Goal: Find specific page/section: Find specific page/section

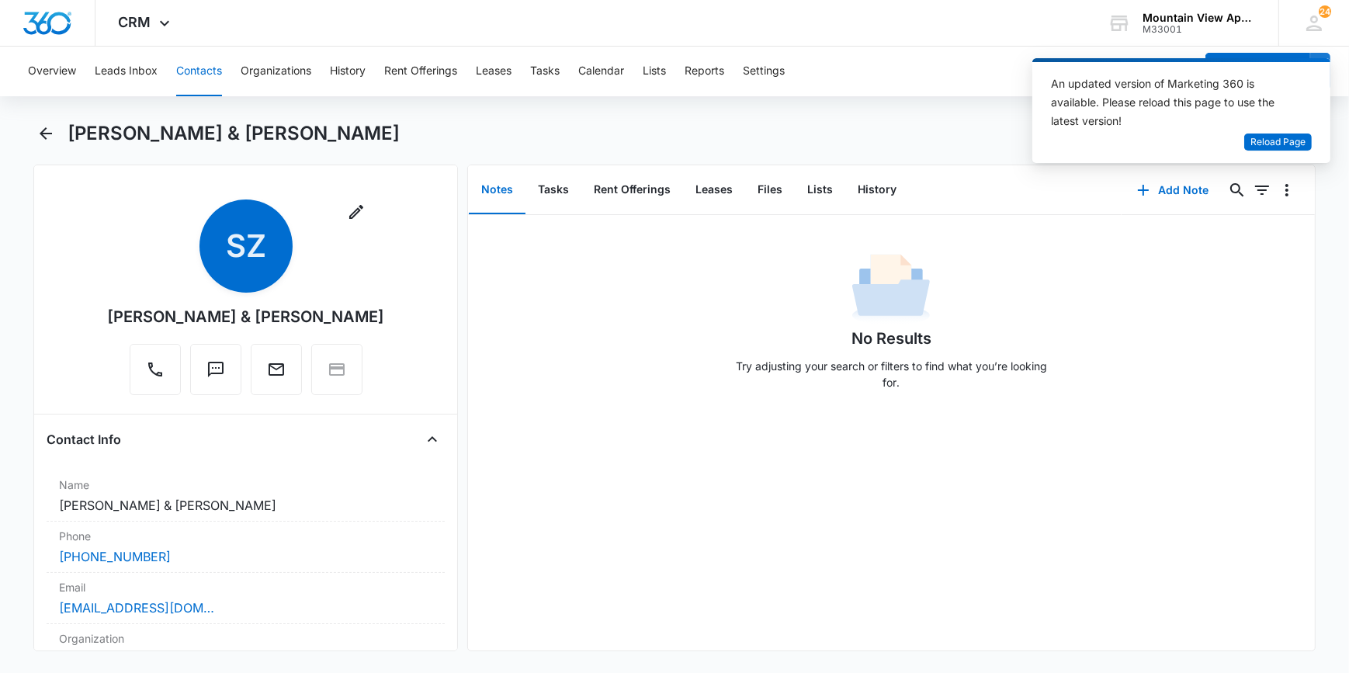
scroll to position [2188, 0]
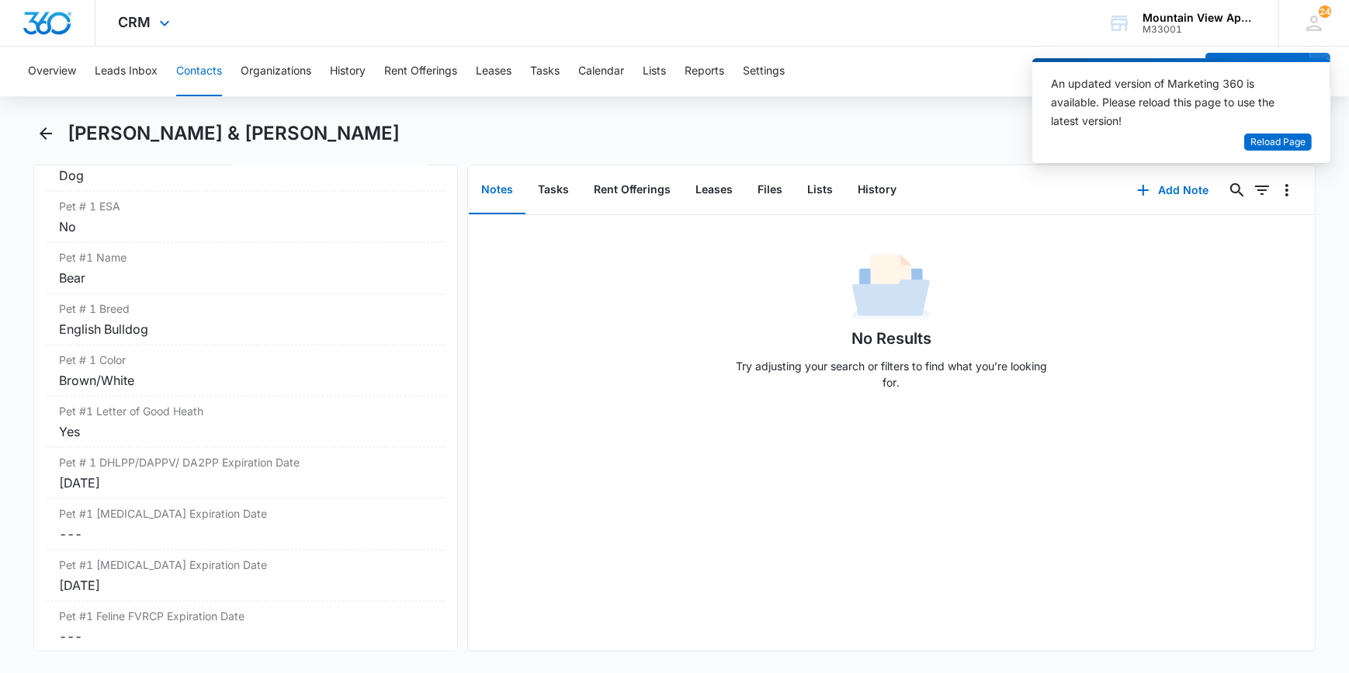
click at [951, 43] on div "CRM Apps Reputation Websites Forms CRM Email Social Content Ads Intelligence Fi…" at bounding box center [674, 23] width 1349 height 47
click at [1273, 144] on span "Reload Page" at bounding box center [1278, 142] width 55 height 15
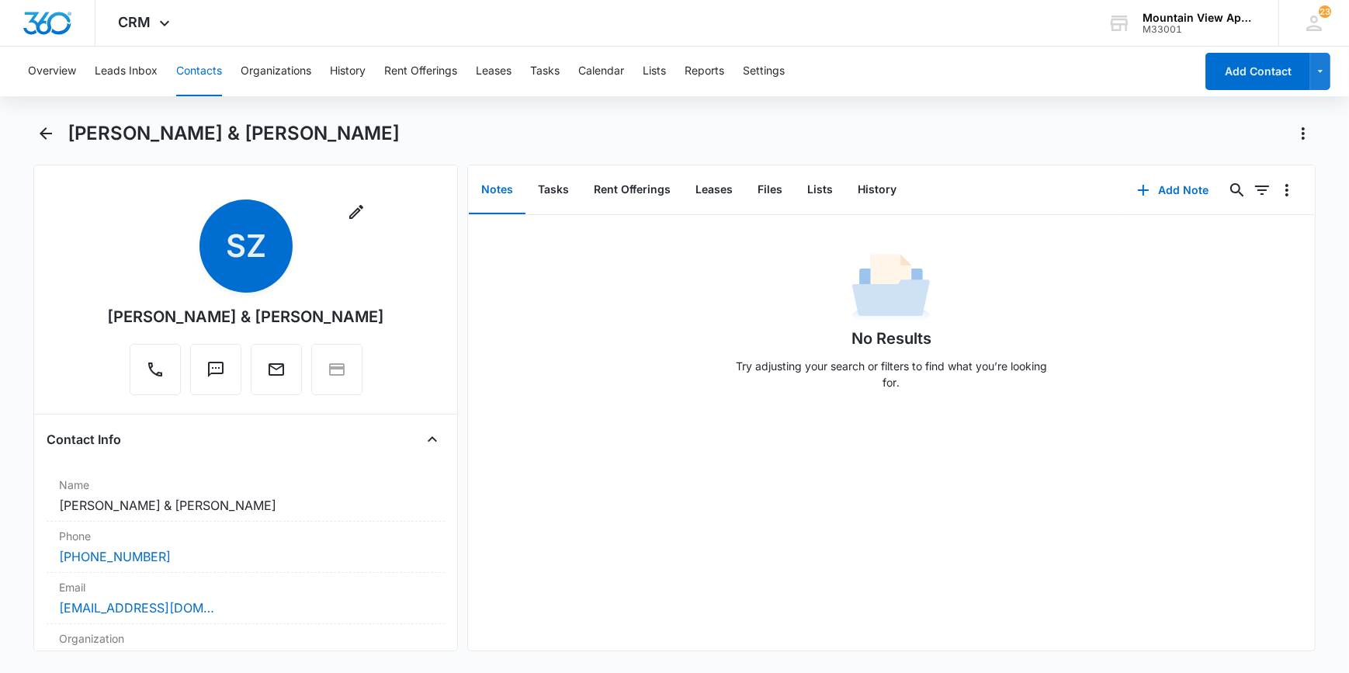
click at [203, 70] on button "Contacts" at bounding box center [199, 72] width 46 height 50
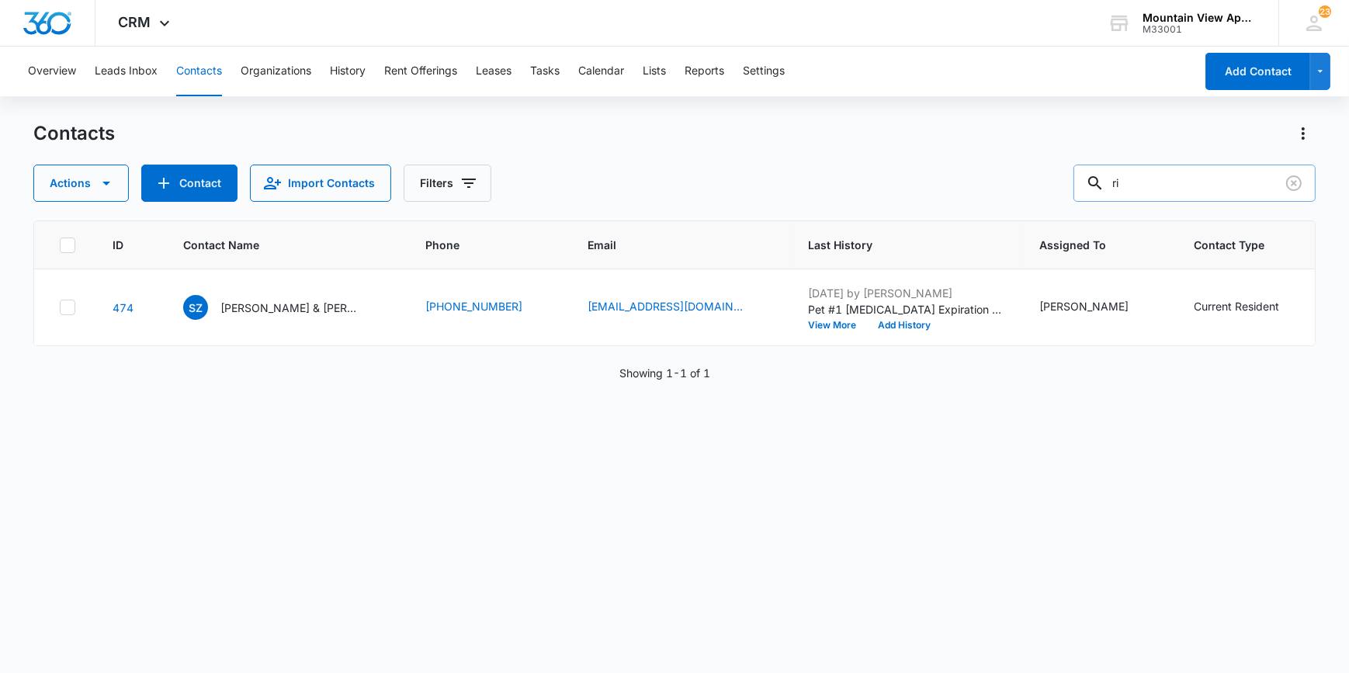
type input "r"
type input "miller"
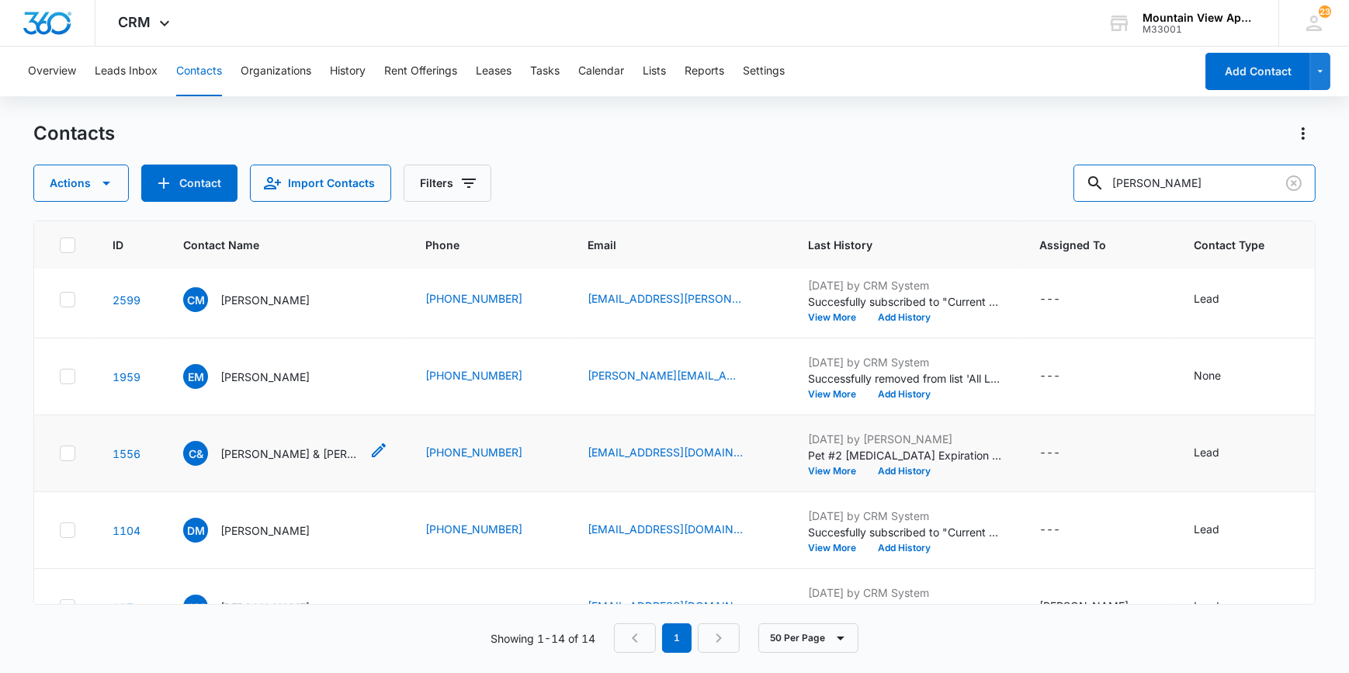
scroll to position [423, 0]
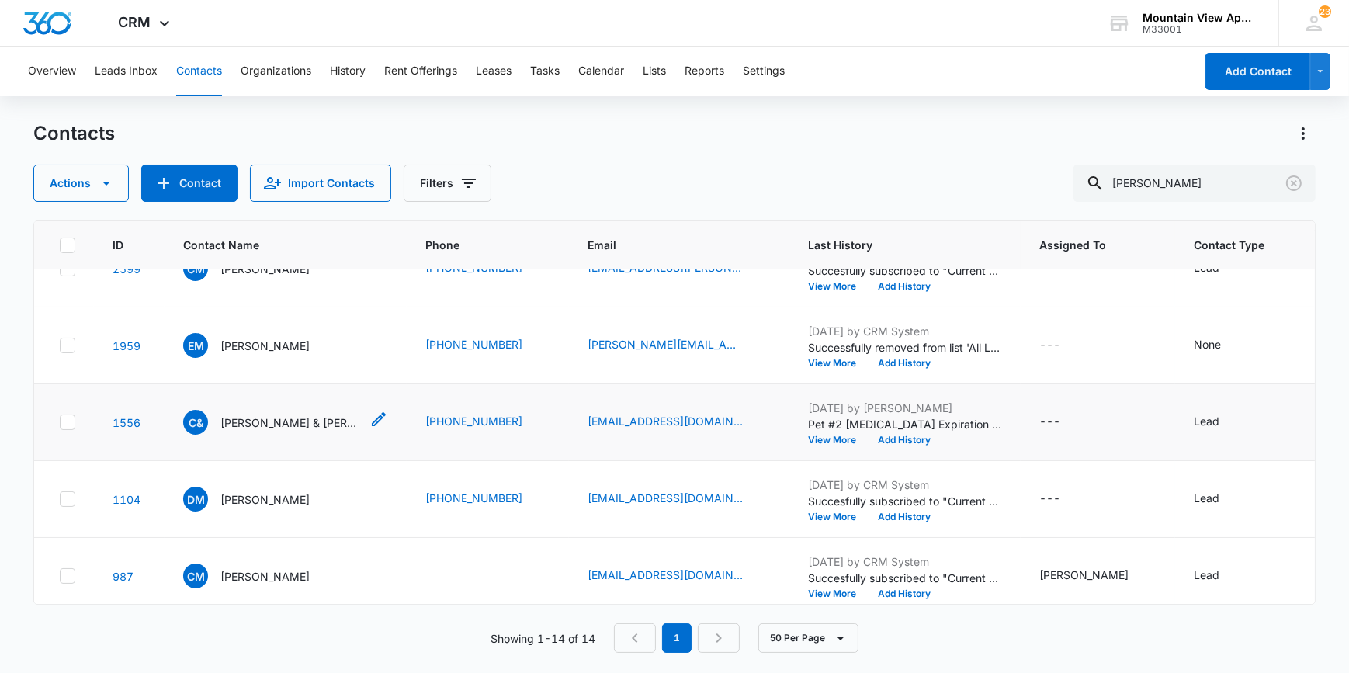
click at [253, 419] on p "Connie & John Miller" at bounding box center [290, 423] width 140 height 16
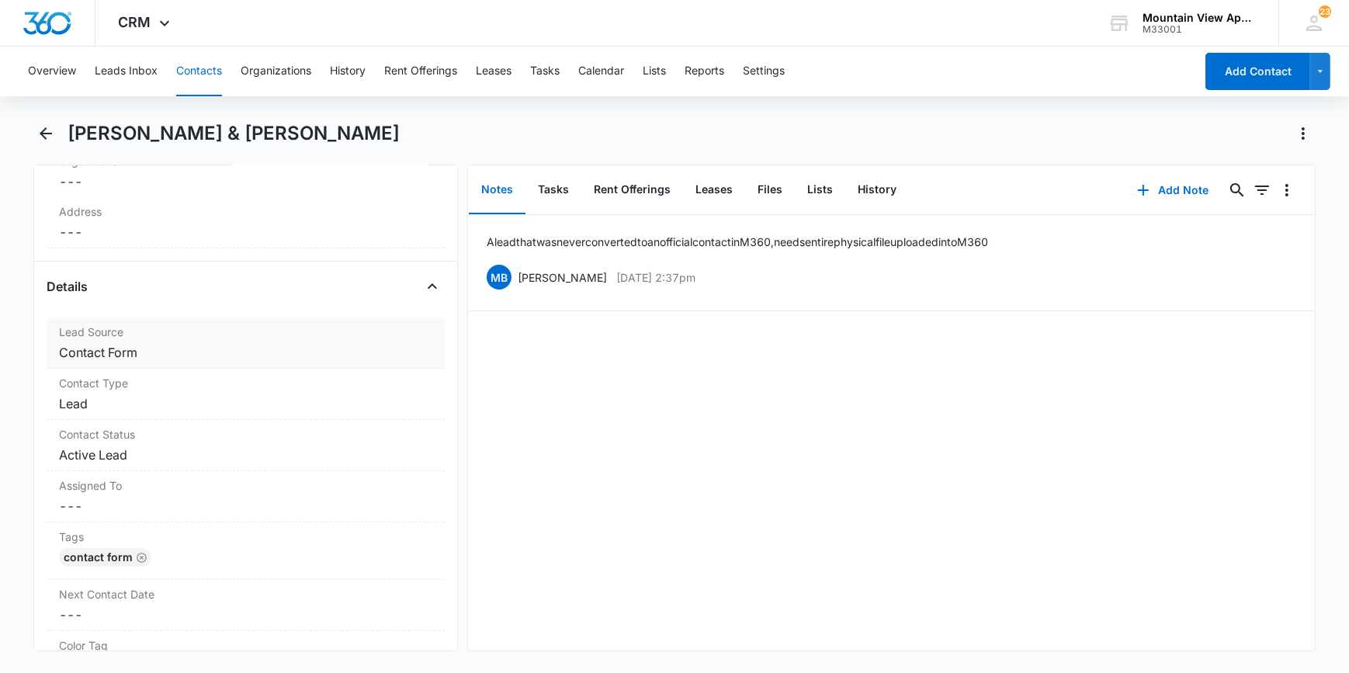
scroll to position [494, 0]
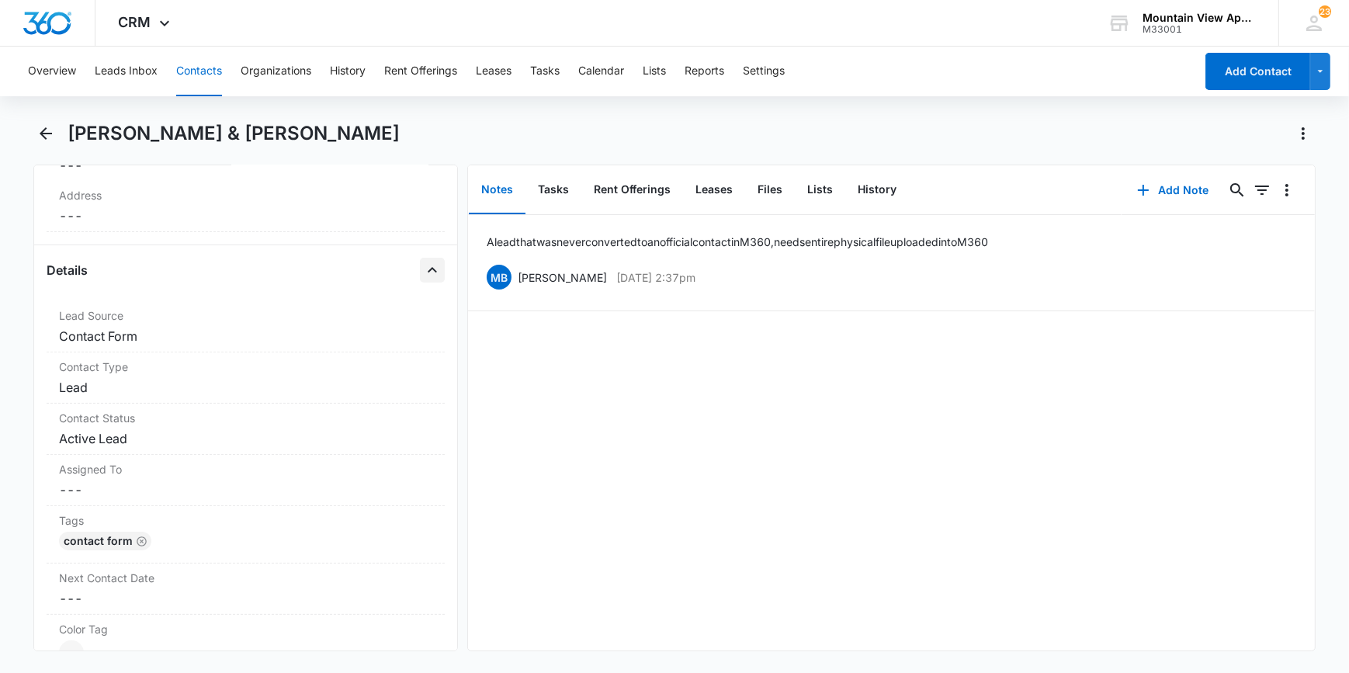
click at [425, 264] on icon "Close" at bounding box center [432, 270] width 19 height 19
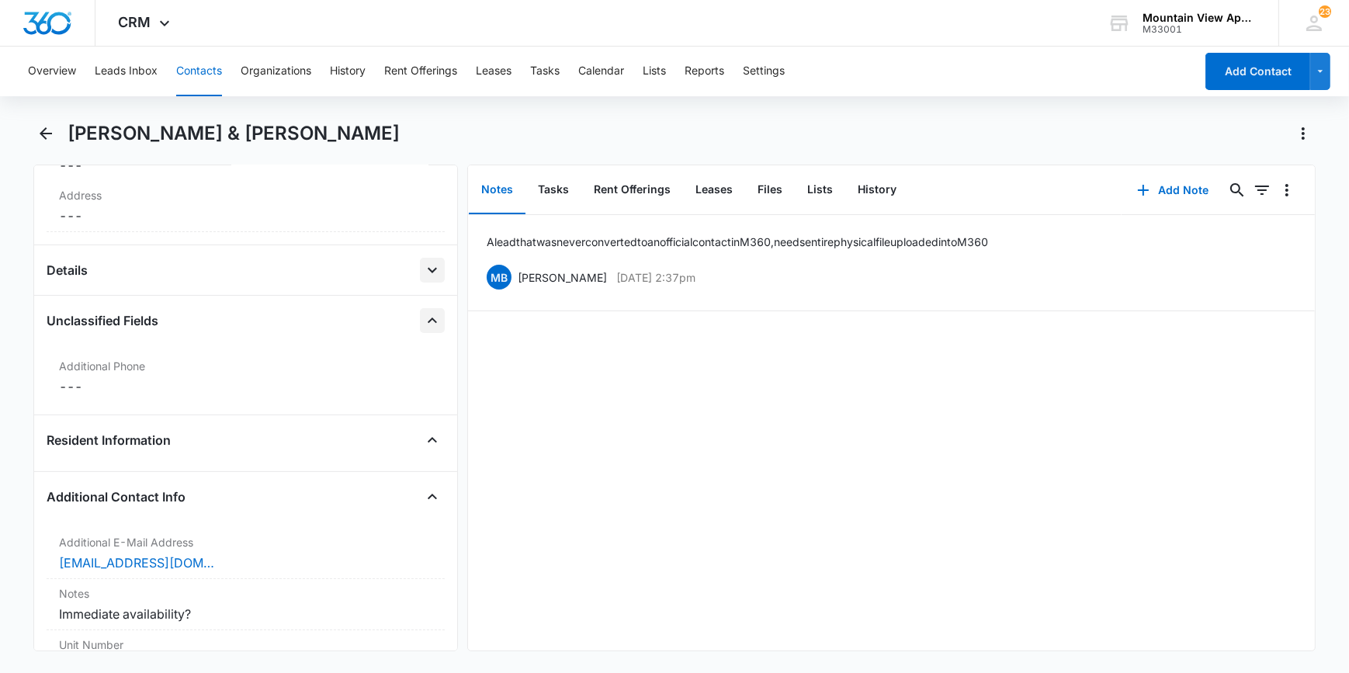
click at [423, 321] on icon "Close" at bounding box center [432, 320] width 19 height 19
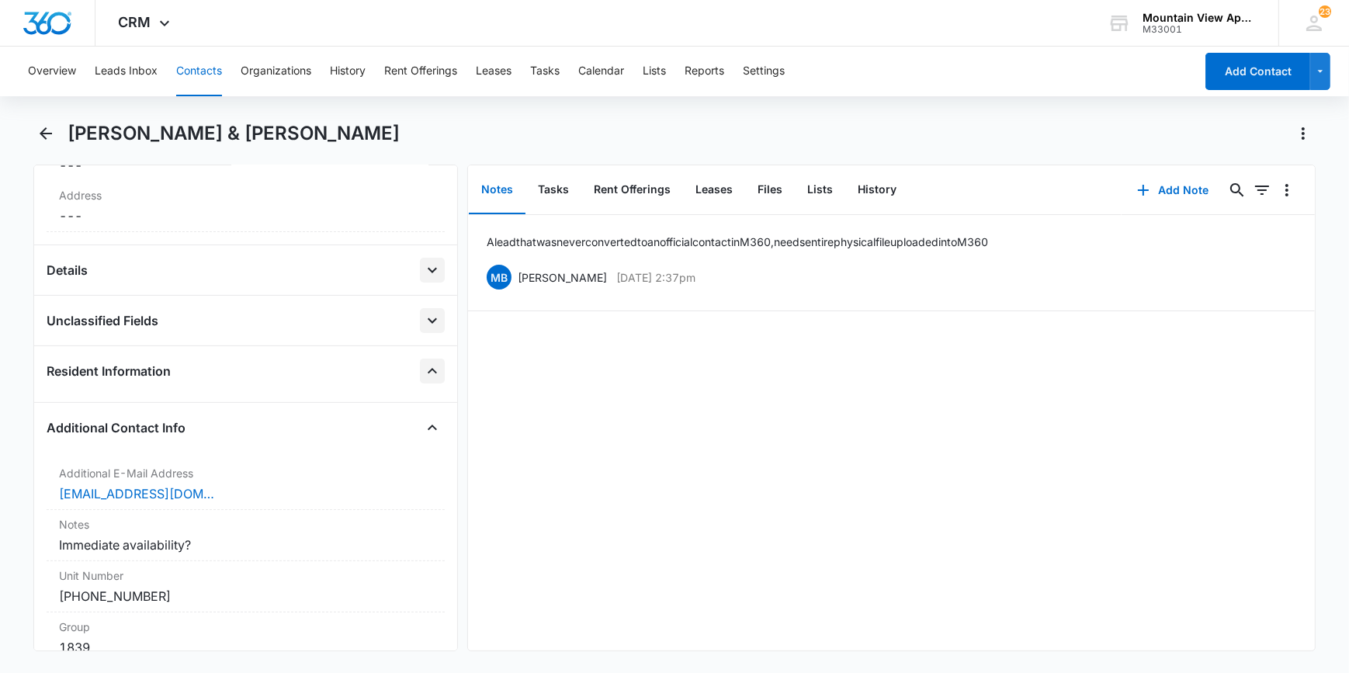
click at [427, 371] on icon "Close" at bounding box center [432, 371] width 19 height 19
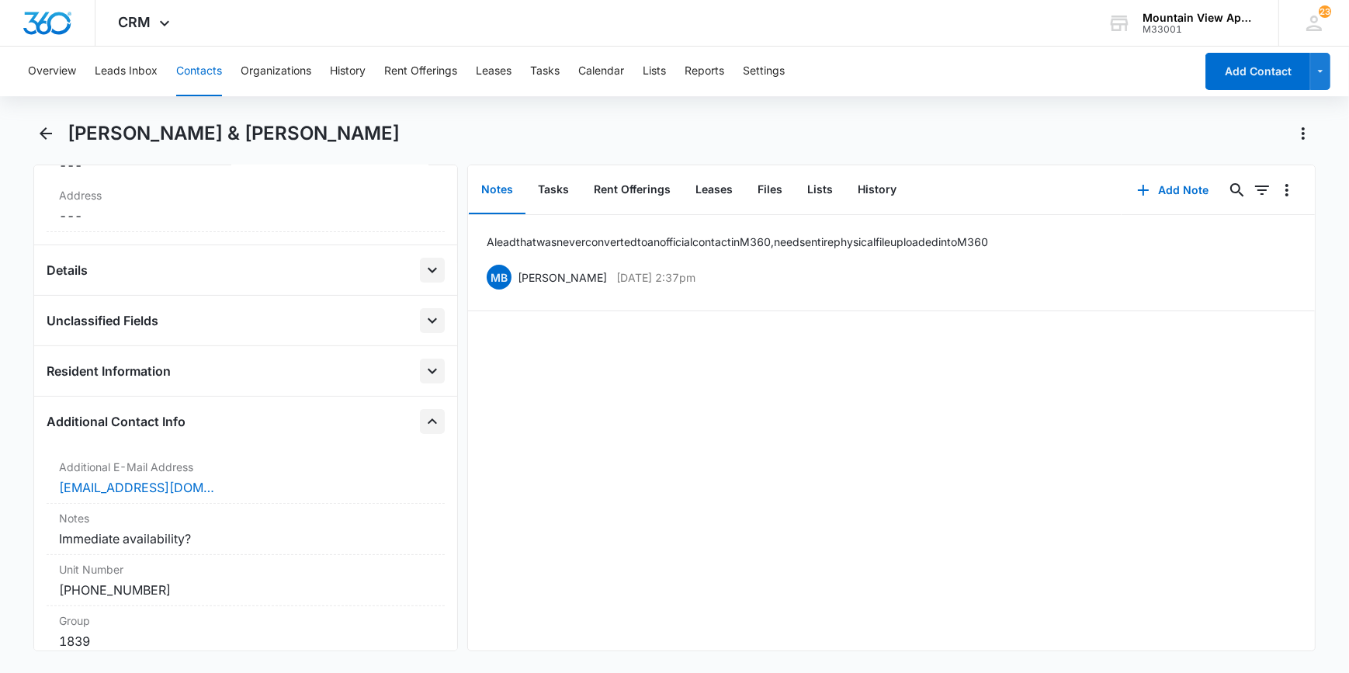
click at [423, 421] on icon "Close" at bounding box center [432, 421] width 19 height 19
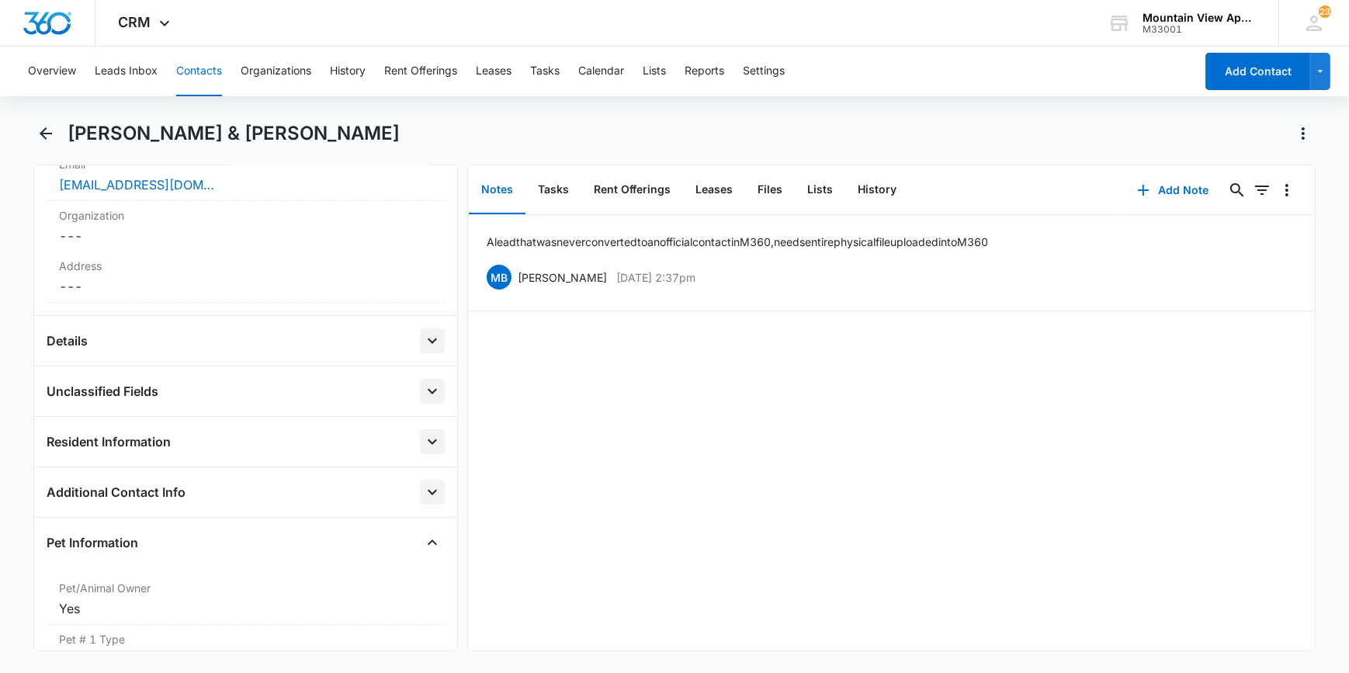
scroll to position [352, 0]
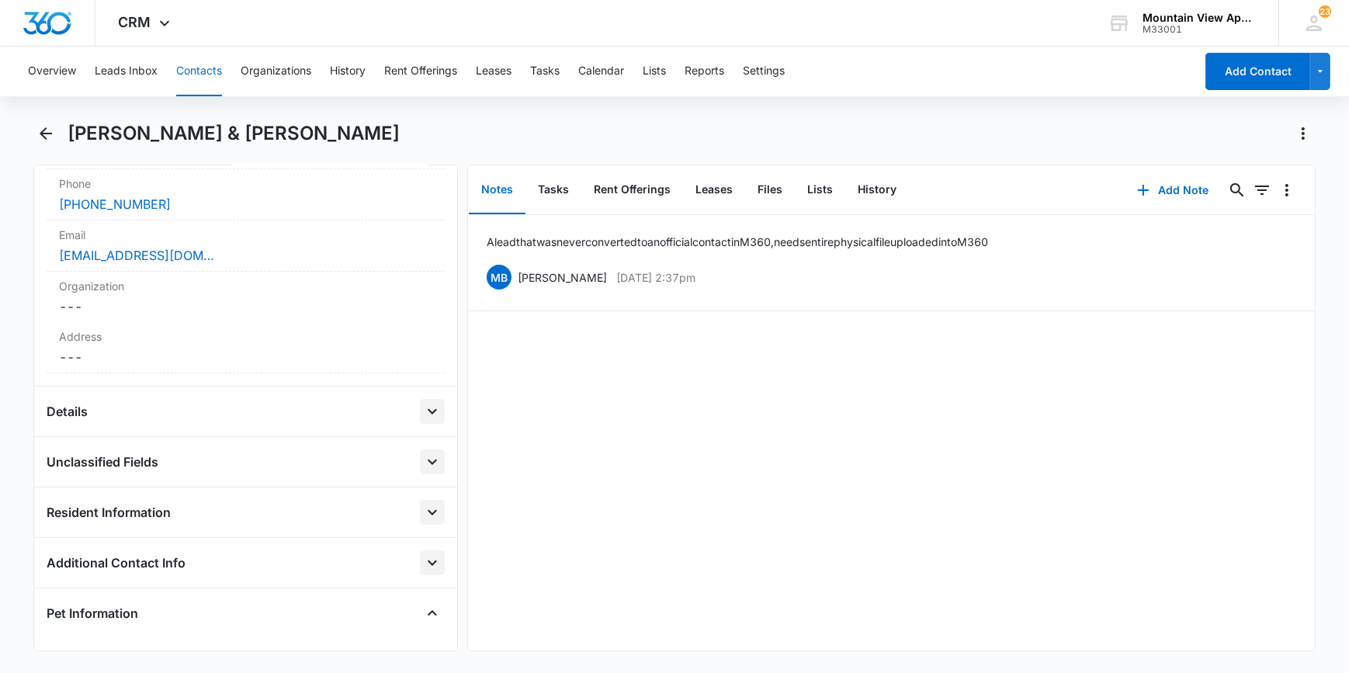
click at [428, 409] on icon "Open" at bounding box center [432, 411] width 9 height 5
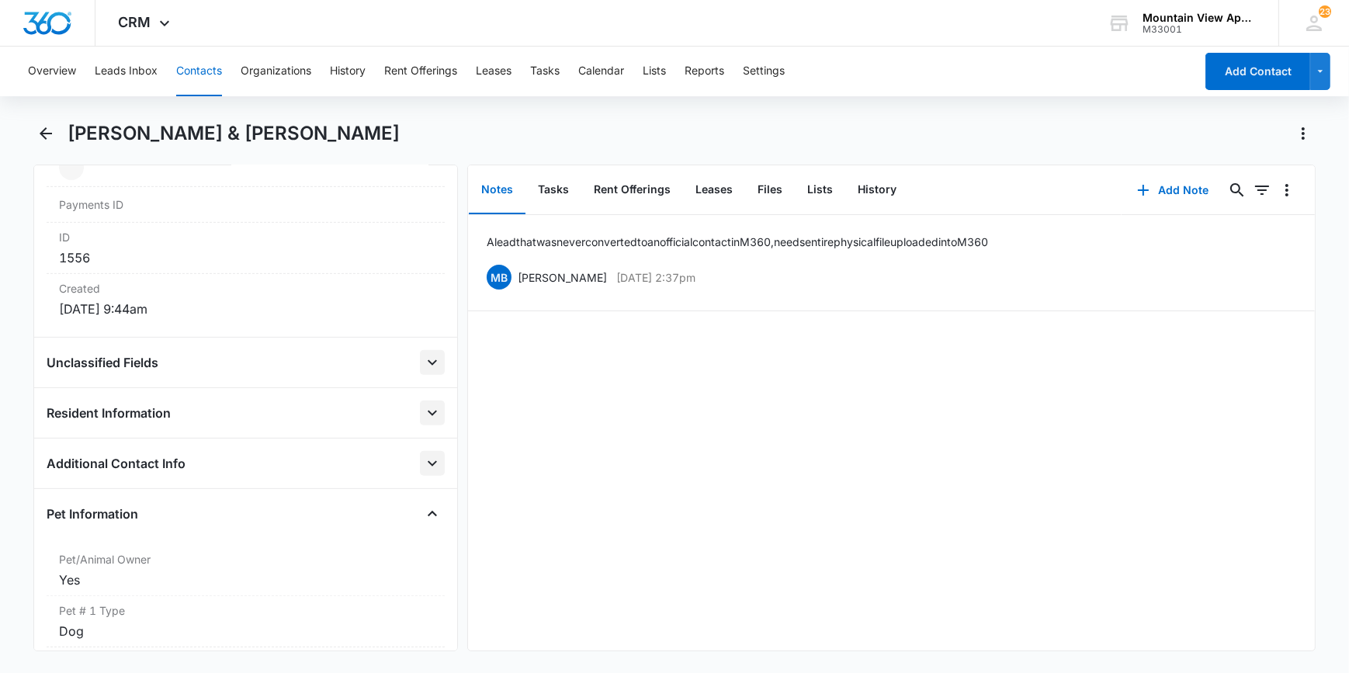
scroll to position [987, 0]
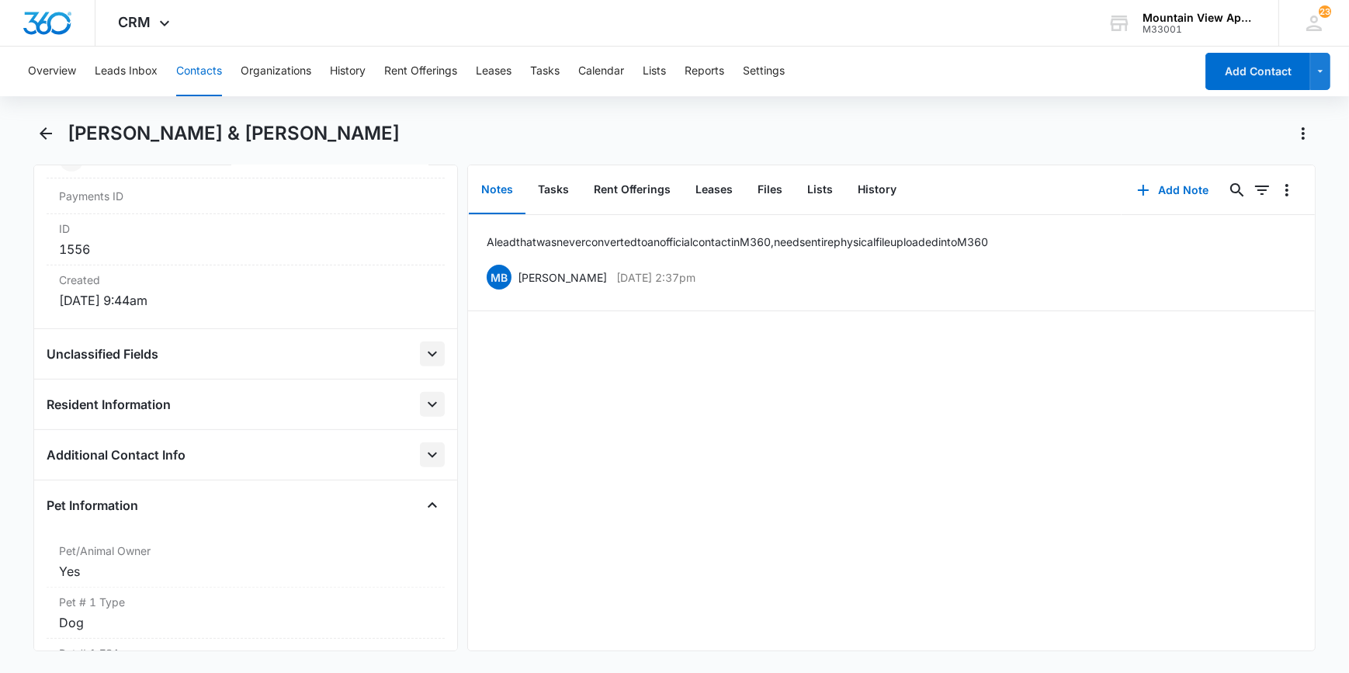
click at [423, 353] on icon "Open" at bounding box center [432, 354] width 19 height 19
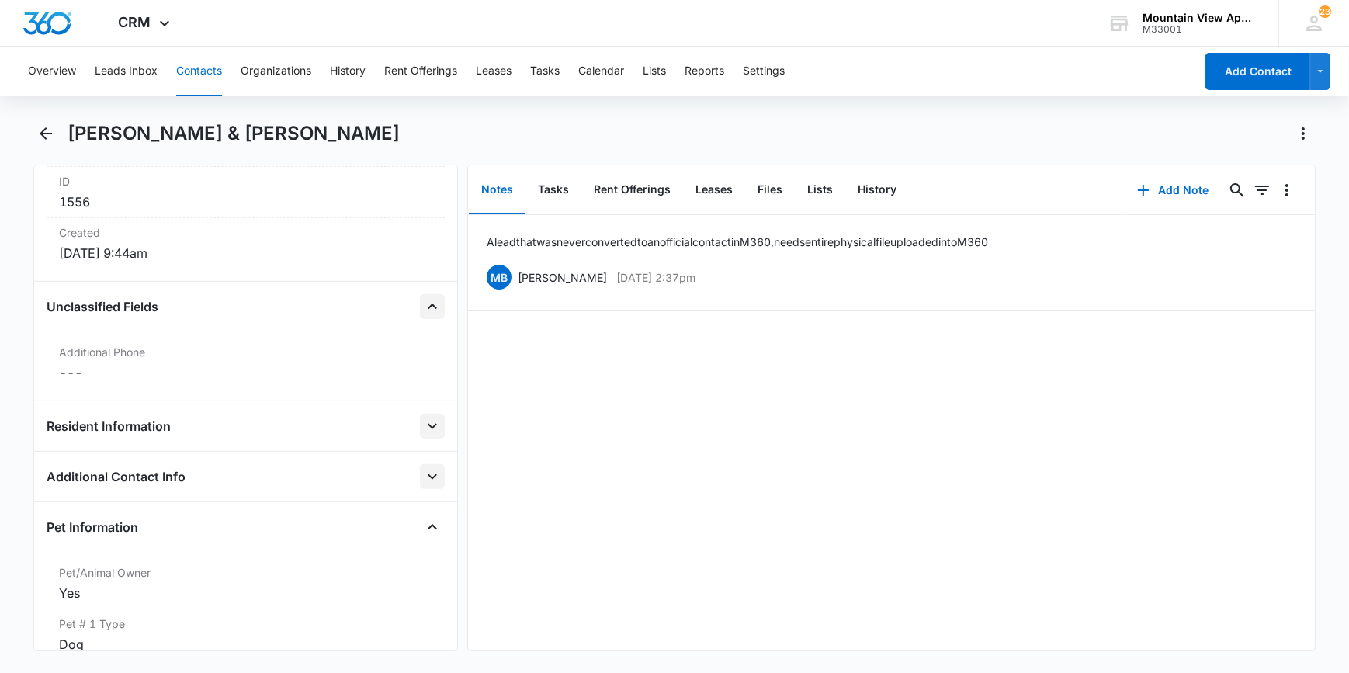
scroll to position [1129, 0]
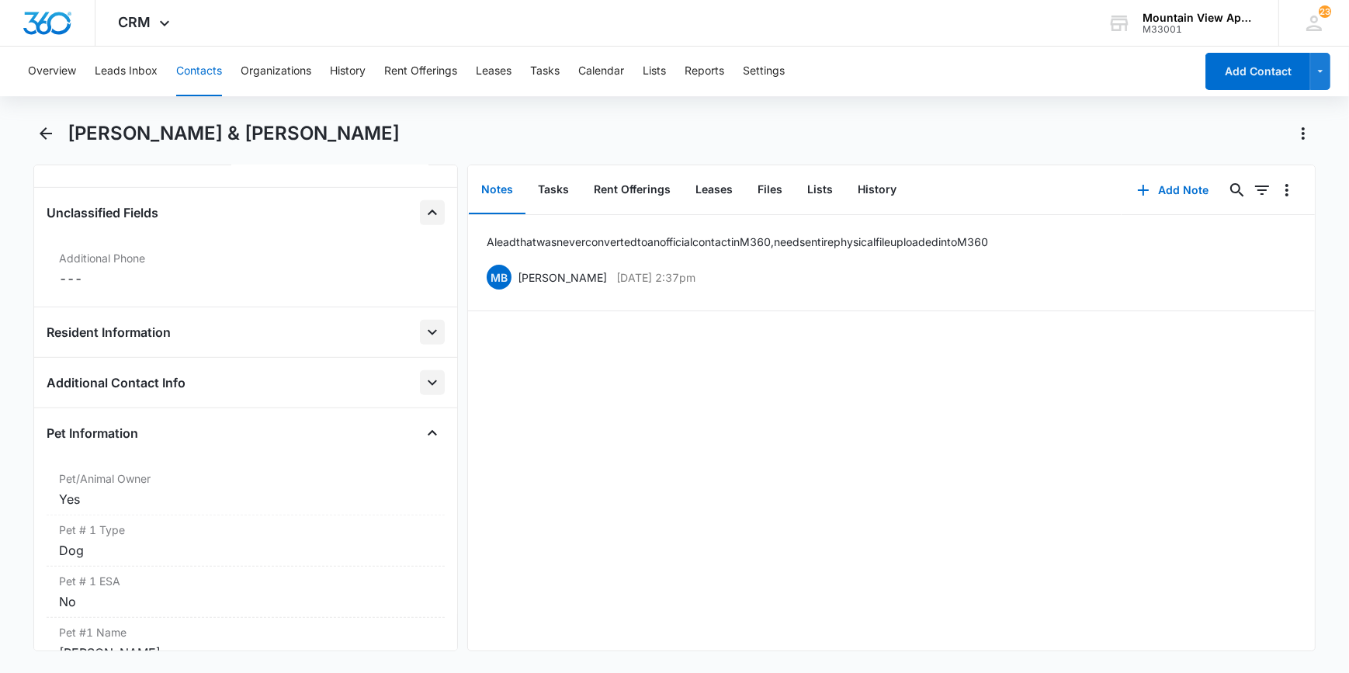
click at [423, 329] on icon "Open" at bounding box center [432, 332] width 19 height 19
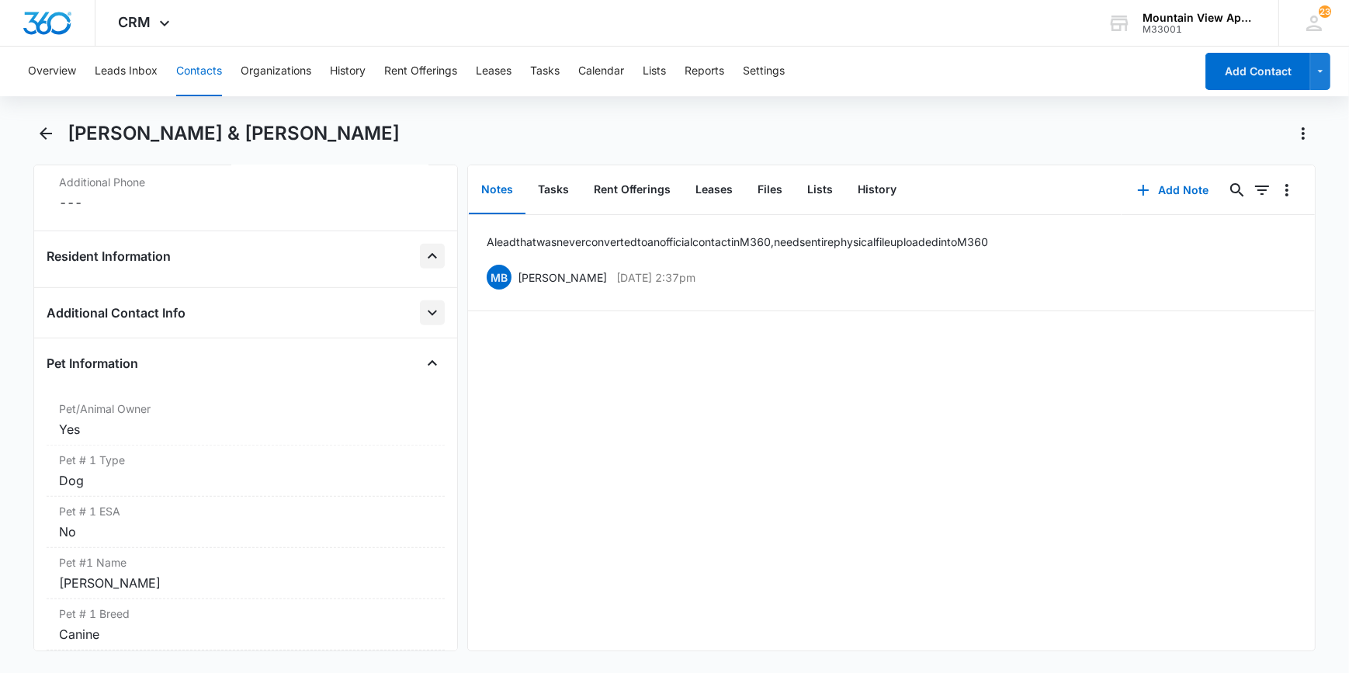
scroll to position [1199, 0]
click at [423, 258] on icon "Close" at bounding box center [432, 261] width 19 height 19
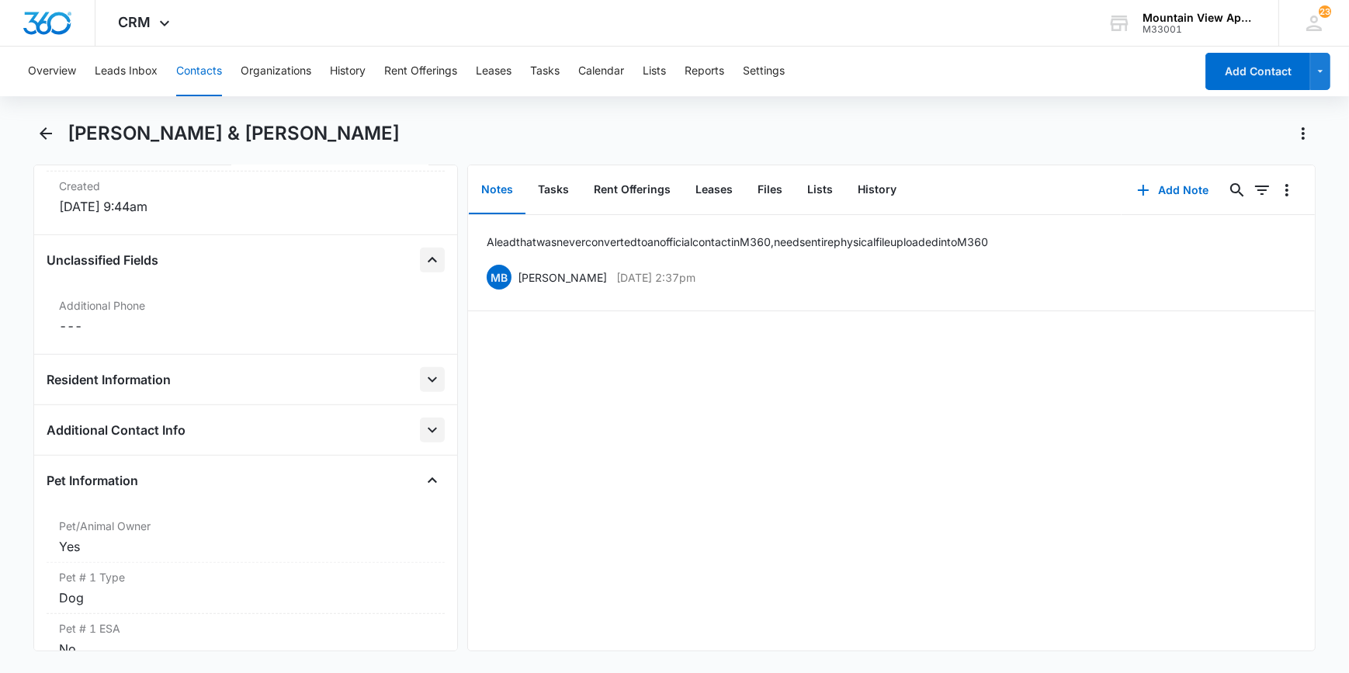
scroll to position [987, 0]
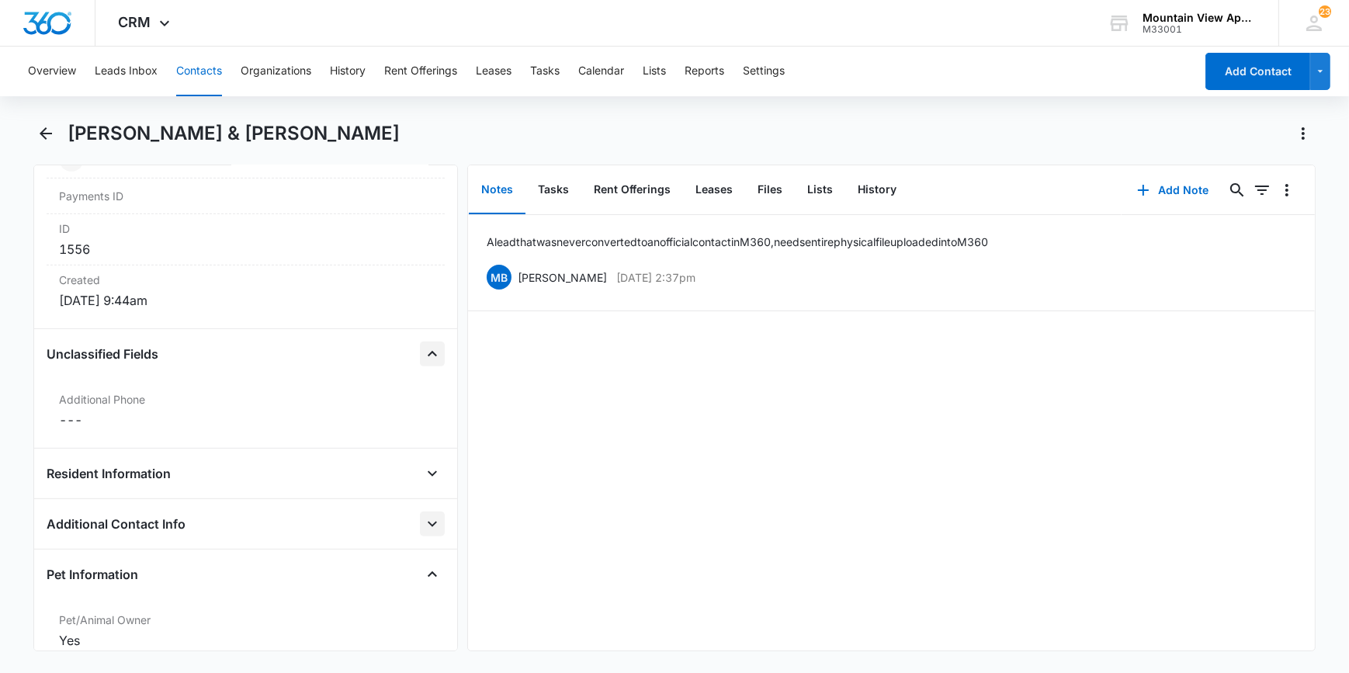
click at [423, 347] on icon "Close" at bounding box center [432, 354] width 19 height 19
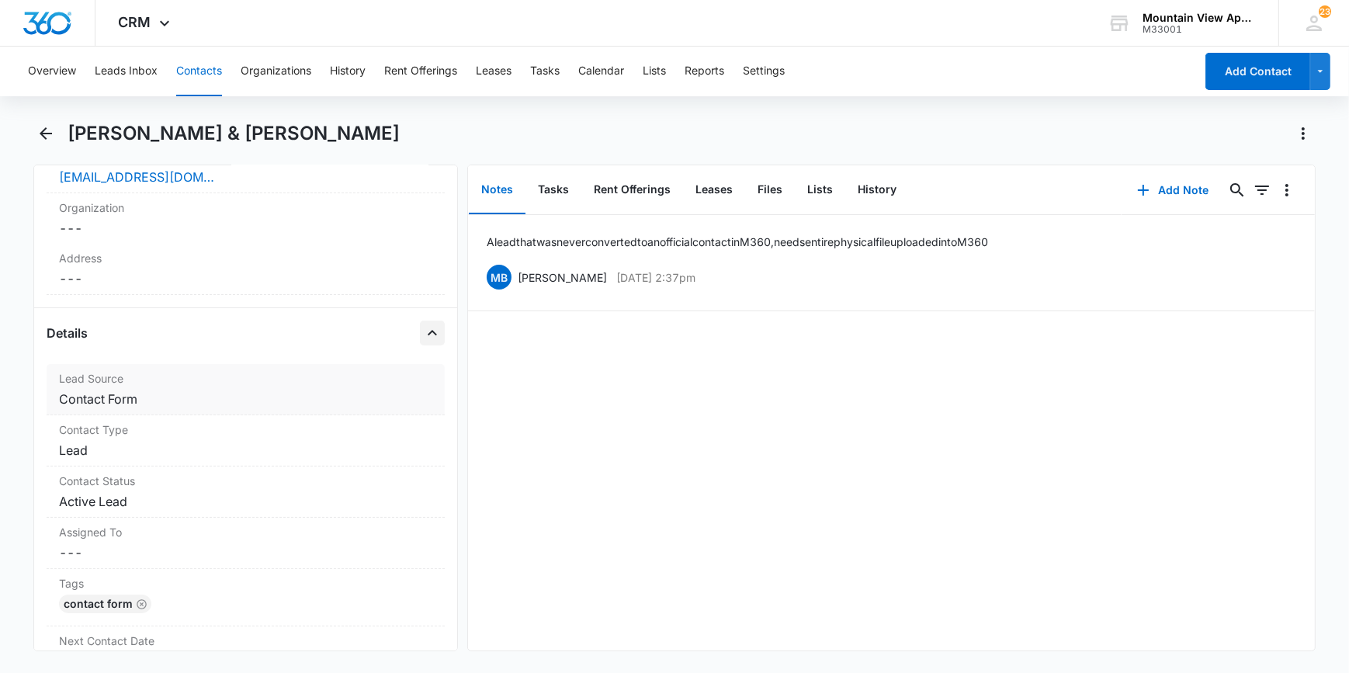
scroll to position [423, 0]
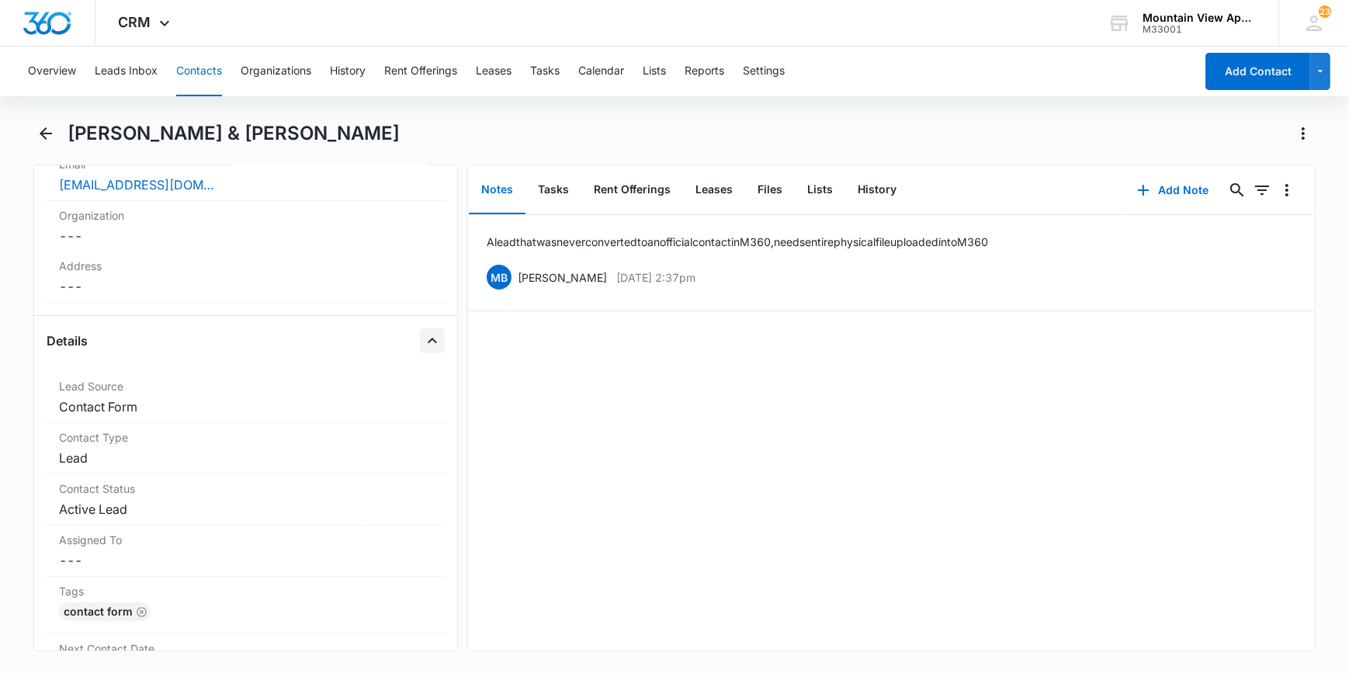
click at [428, 339] on icon "Close" at bounding box center [432, 340] width 9 height 5
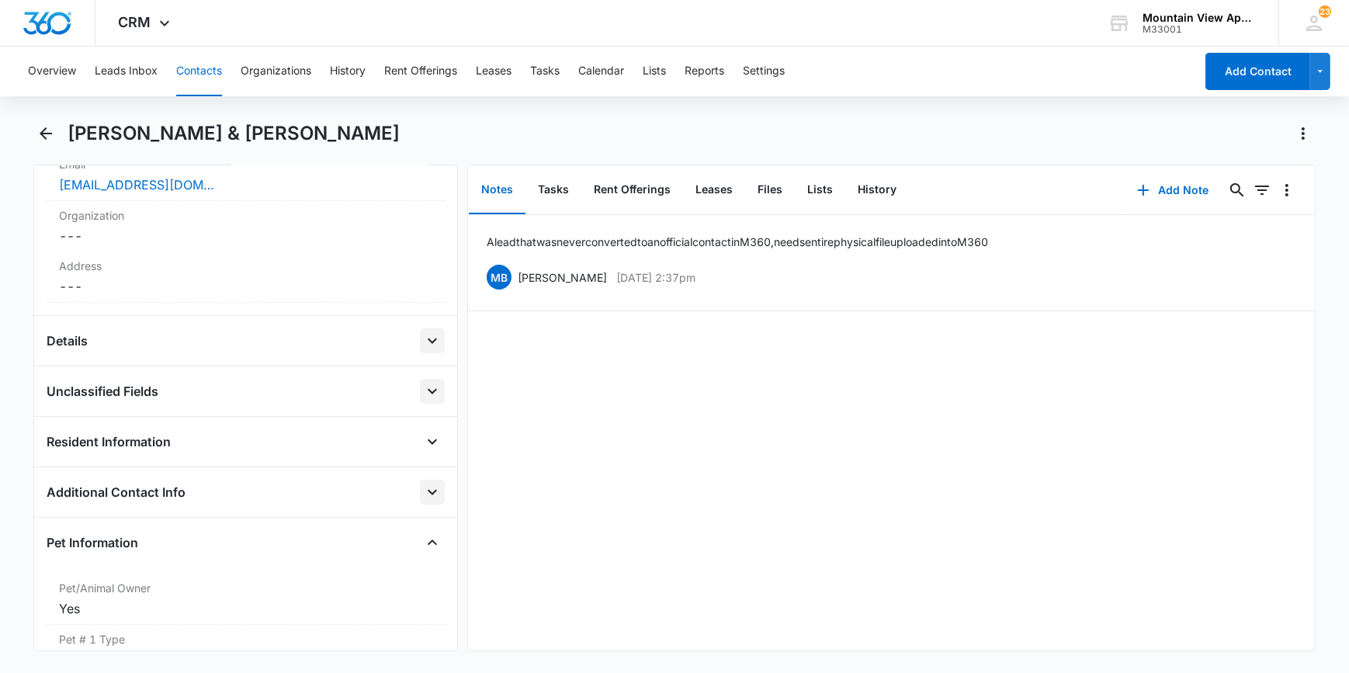
click at [200, 68] on button "Contacts" at bounding box center [199, 72] width 46 height 50
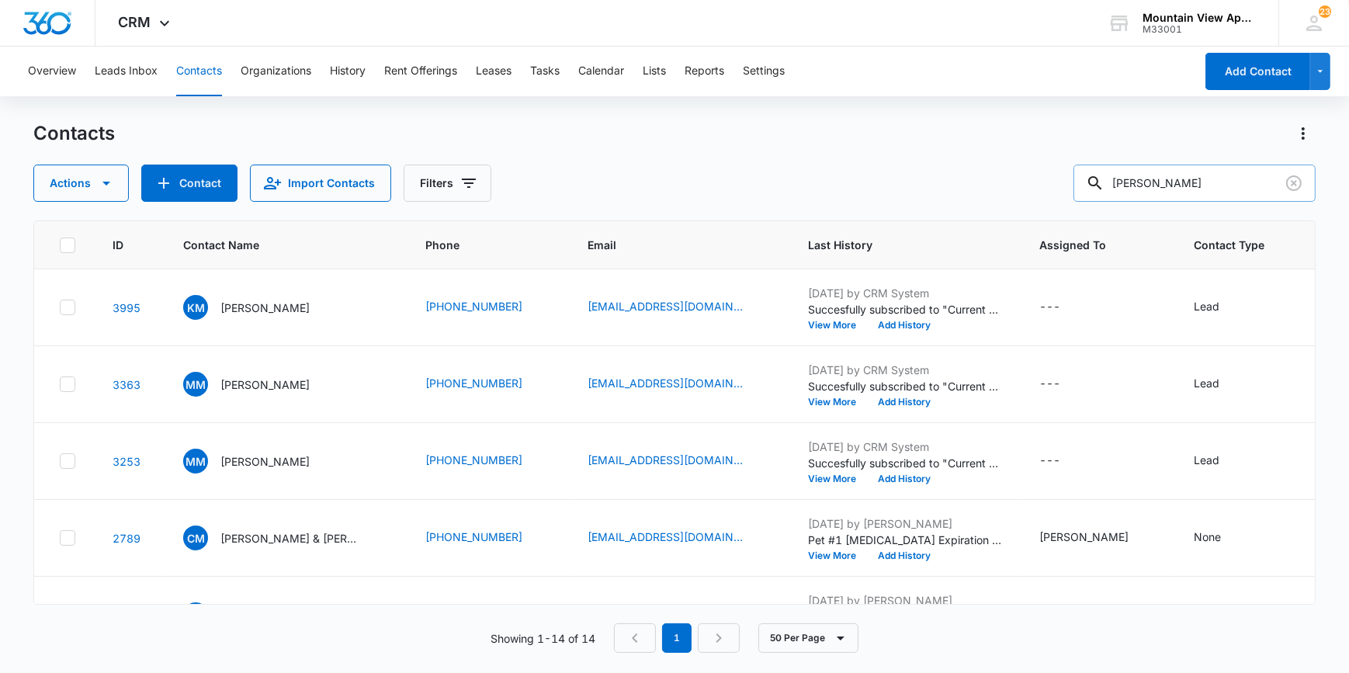
scroll to position [423, 0]
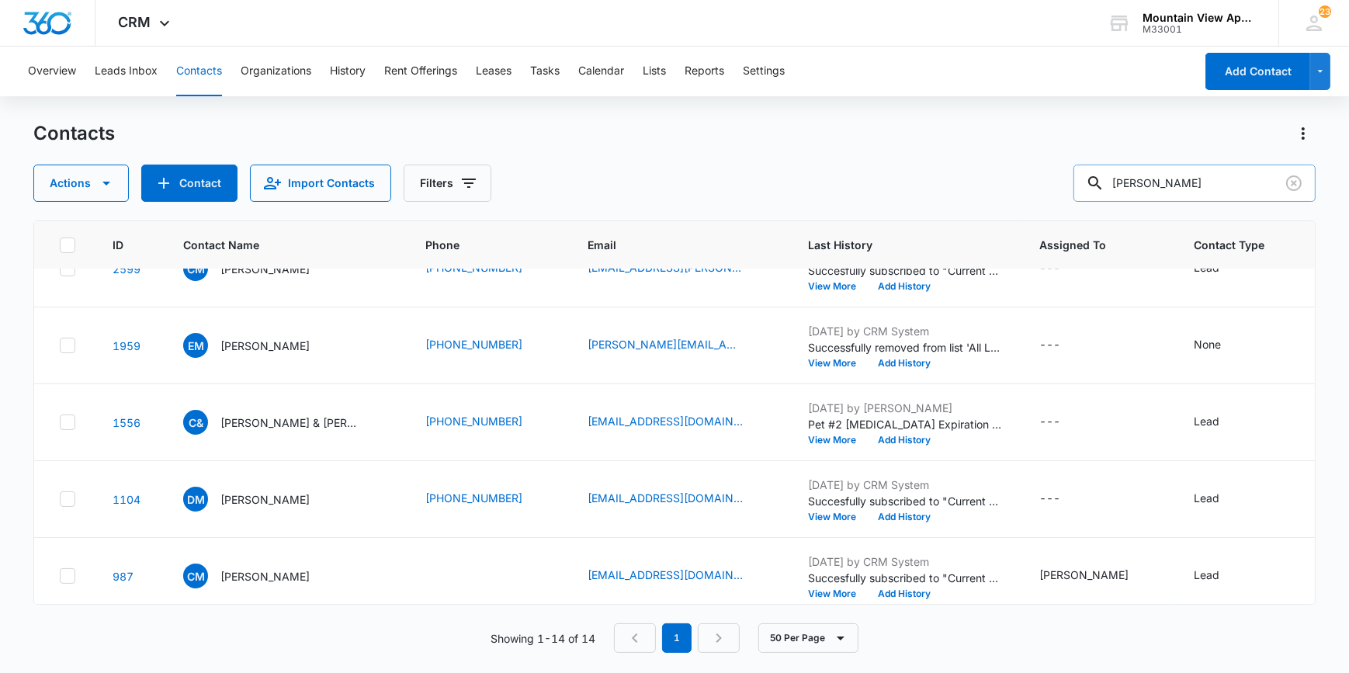
click at [1184, 184] on input "miller" at bounding box center [1195, 183] width 242 height 37
type input "m"
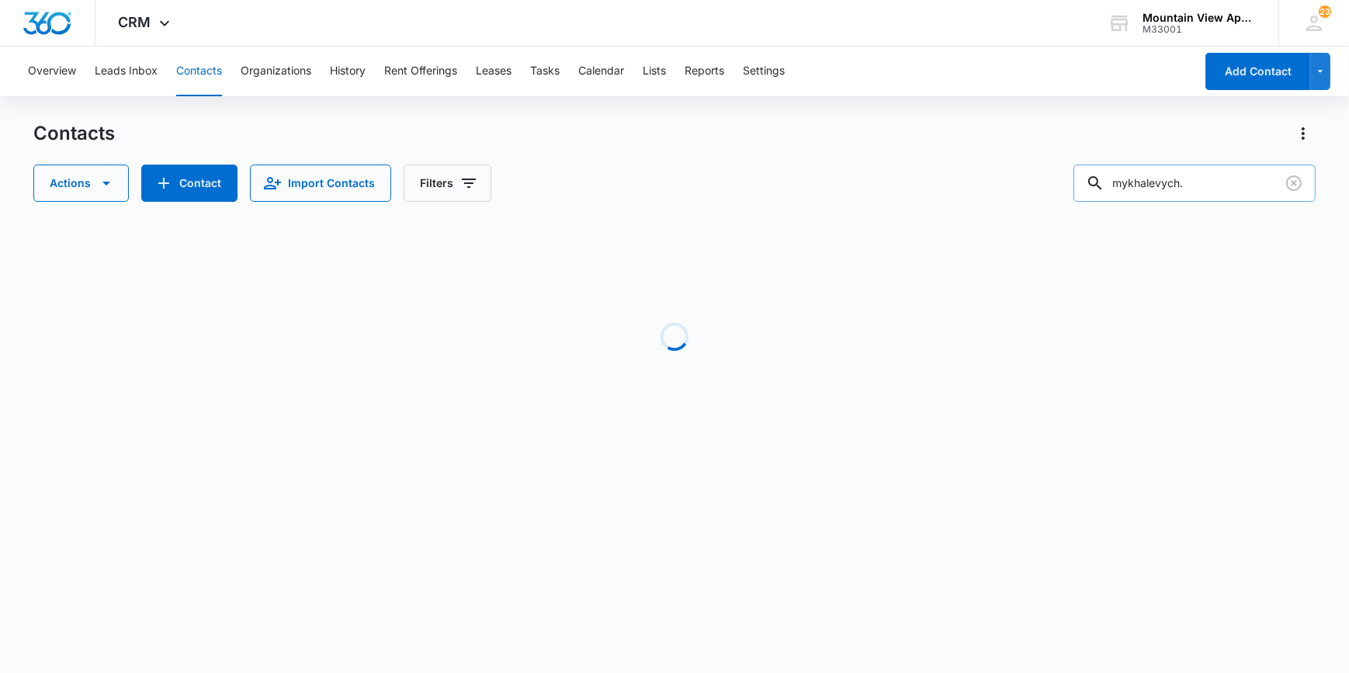
scroll to position [0, 0]
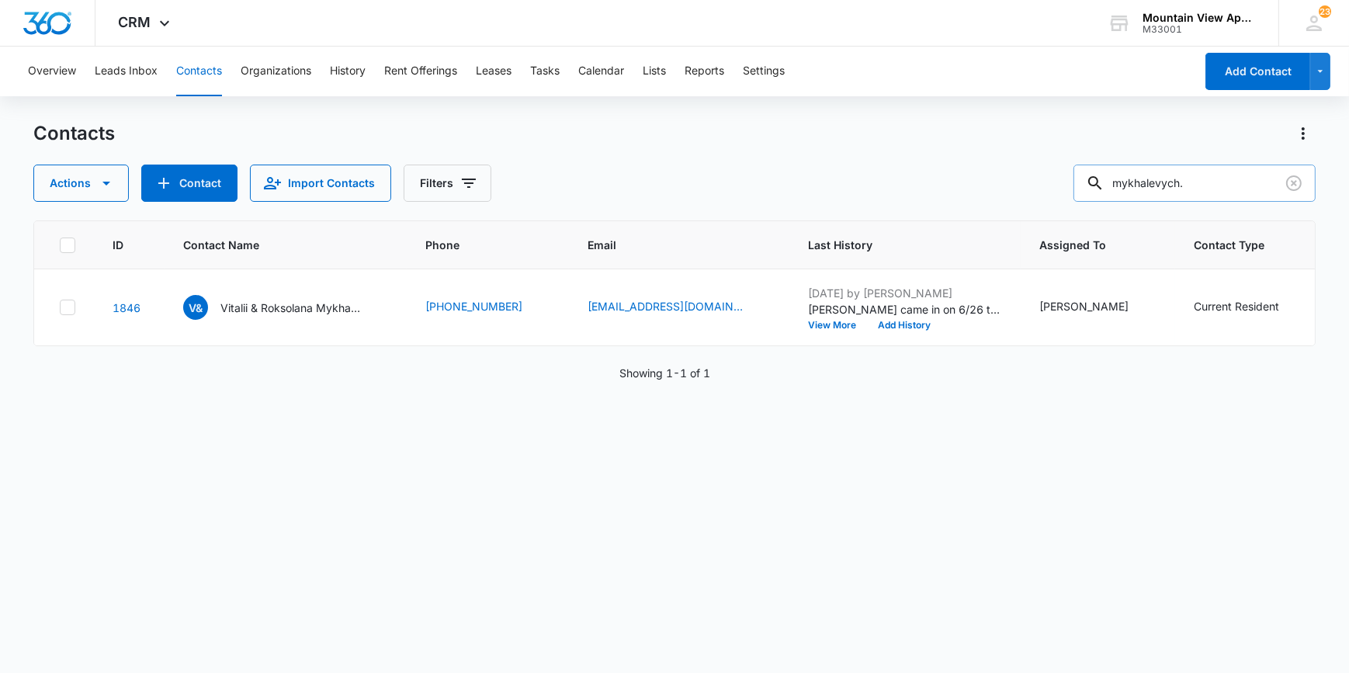
type input "mykhalevych"
click at [264, 303] on p "Vitalii & Roksolana Mykhalevych" at bounding box center [290, 308] width 140 height 16
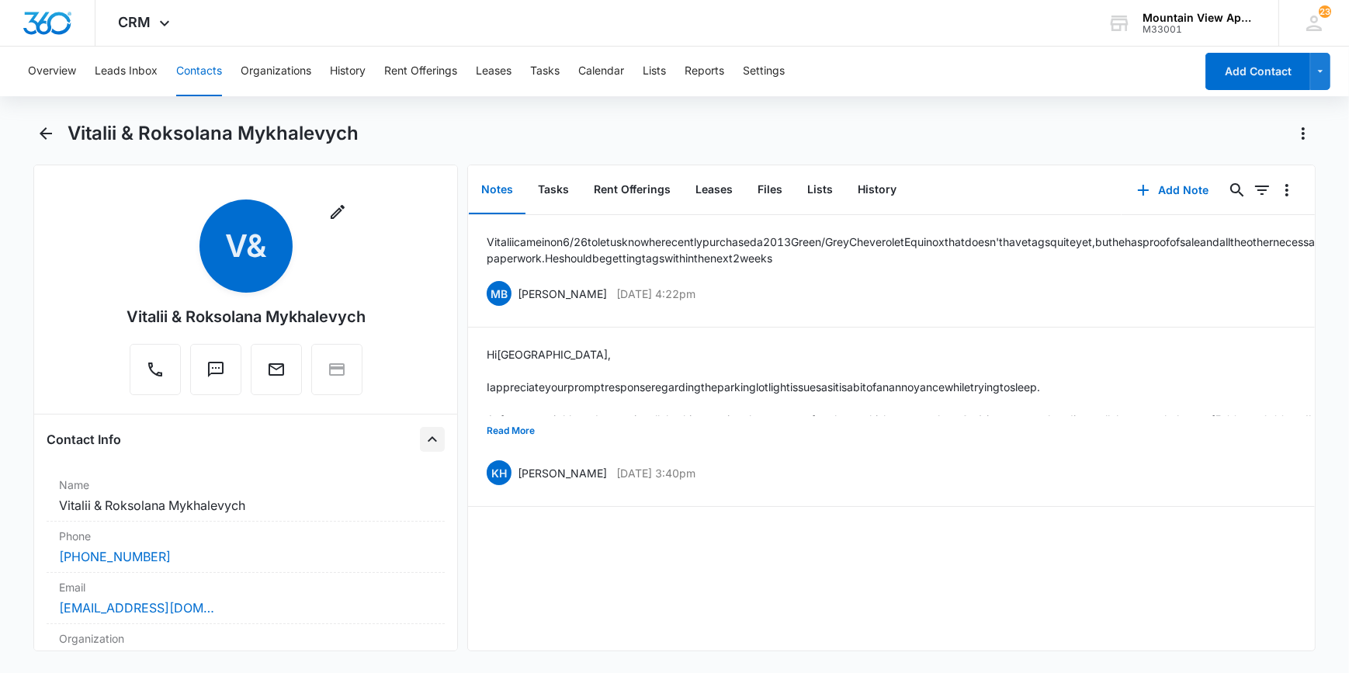
click at [423, 440] on icon "Close" at bounding box center [432, 439] width 19 height 19
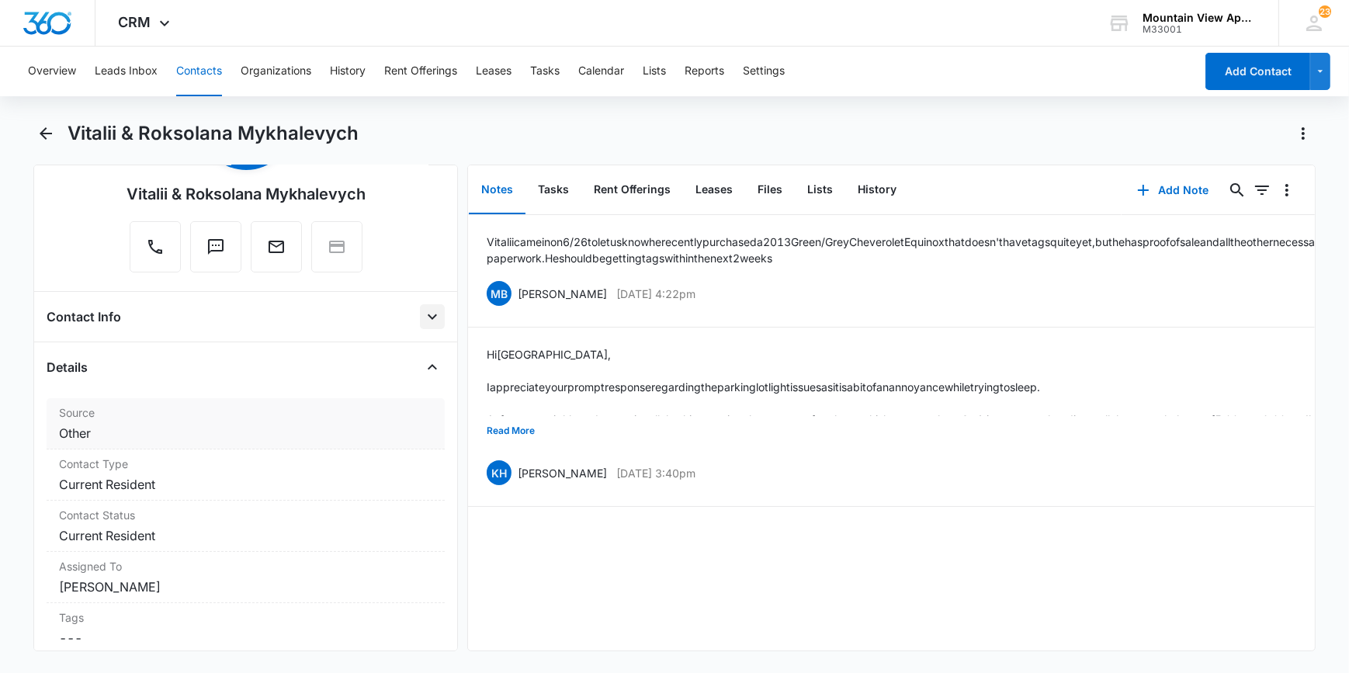
scroll to position [141, 0]
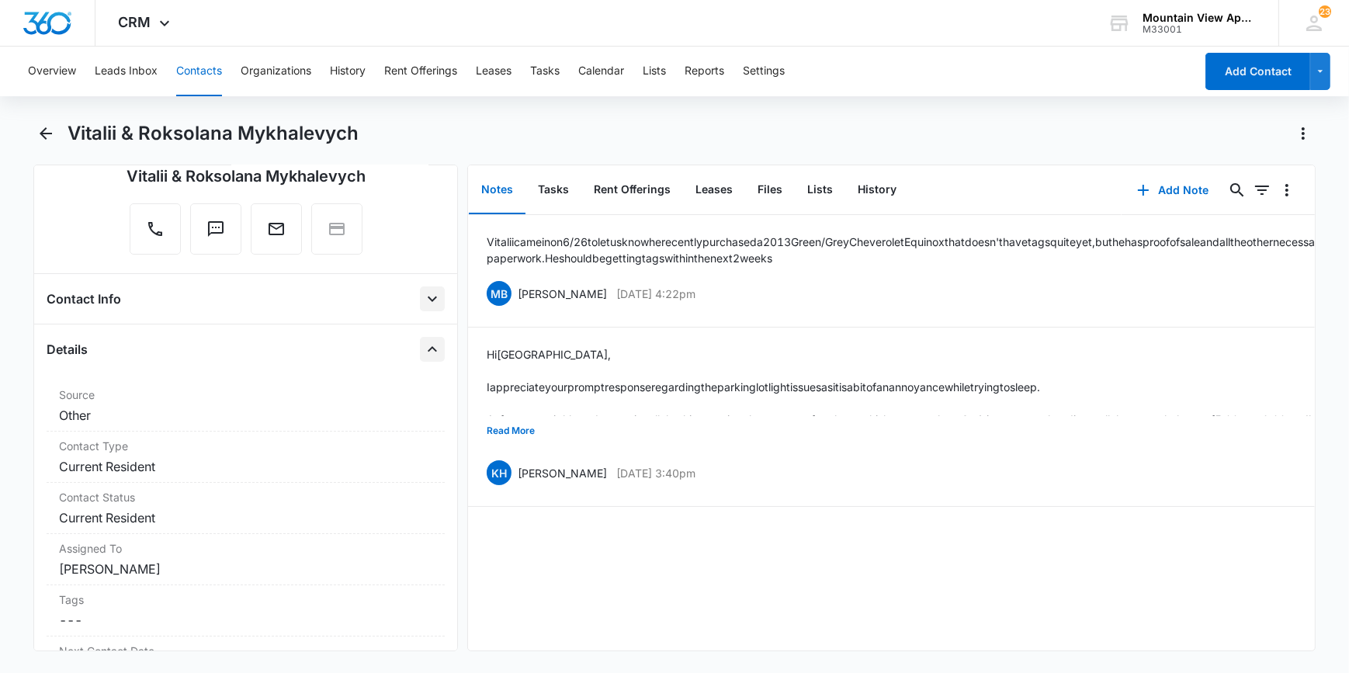
click at [428, 347] on icon "Close" at bounding box center [432, 348] width 9 height 5
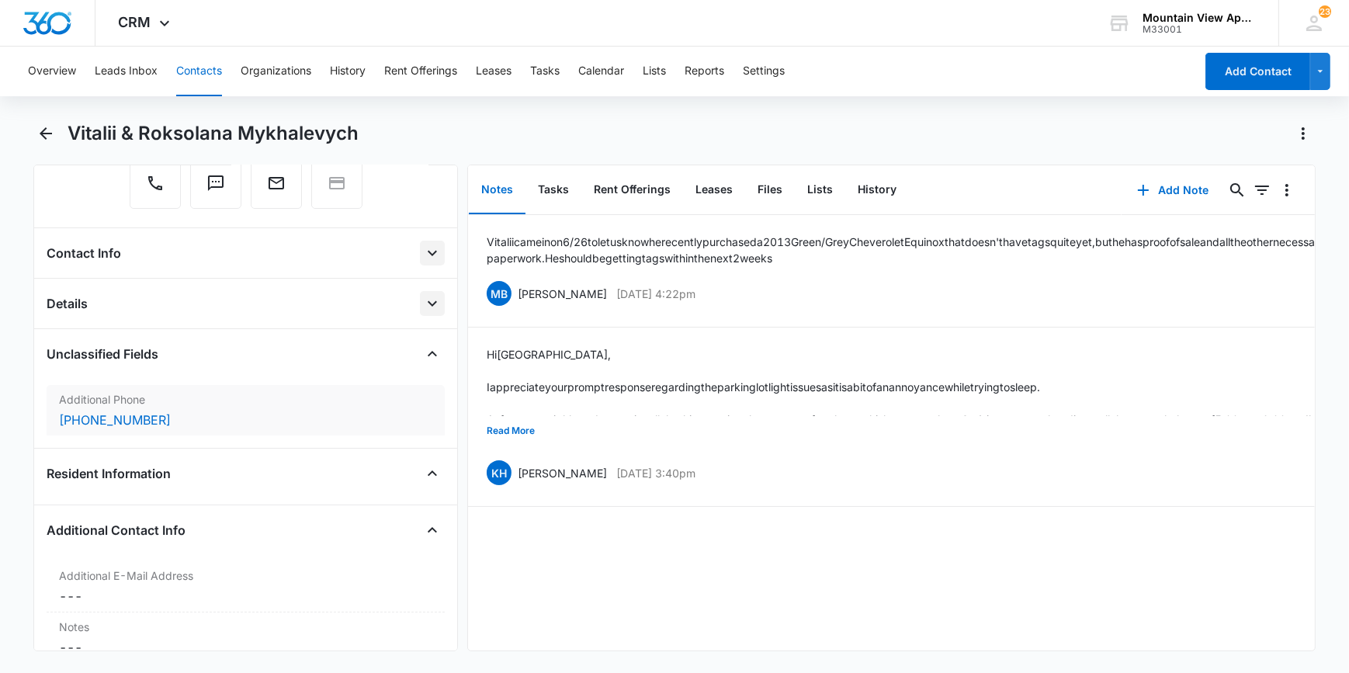
scroll to position [211, 0]
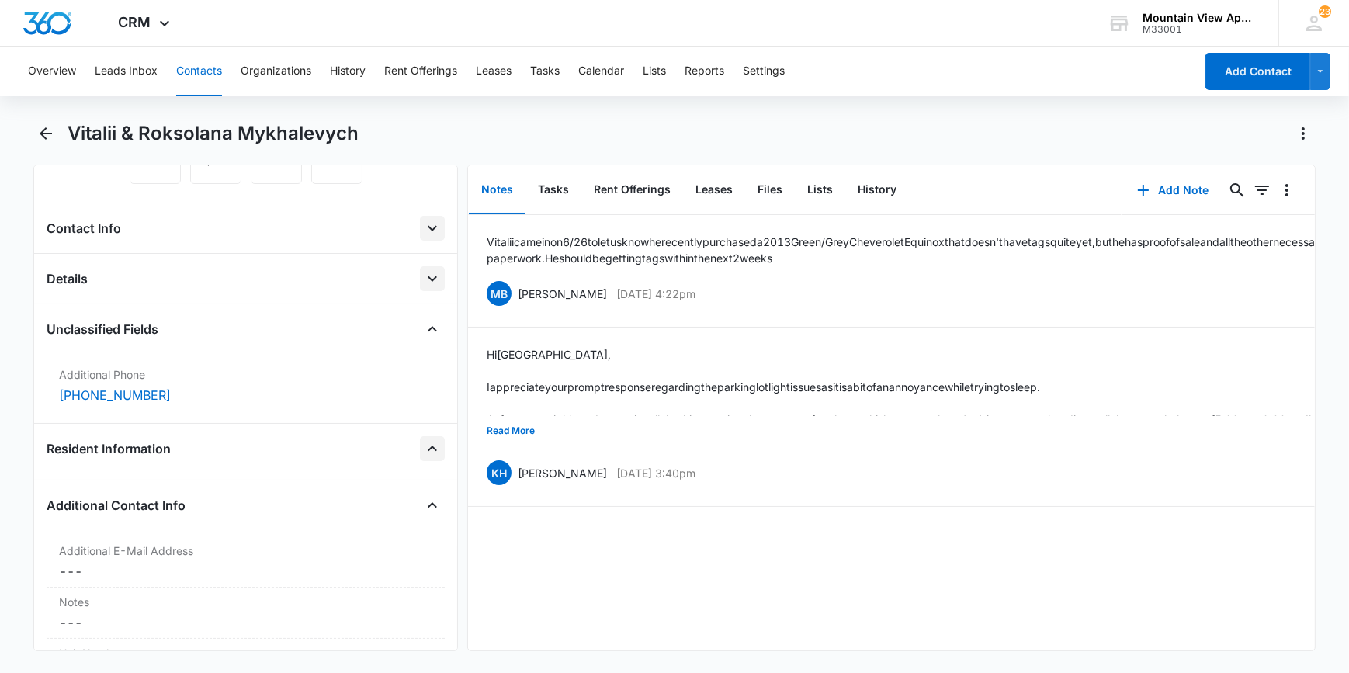
click at [423, 442] on icon "Close" at bounding box center [432, 448] width 19 height 19
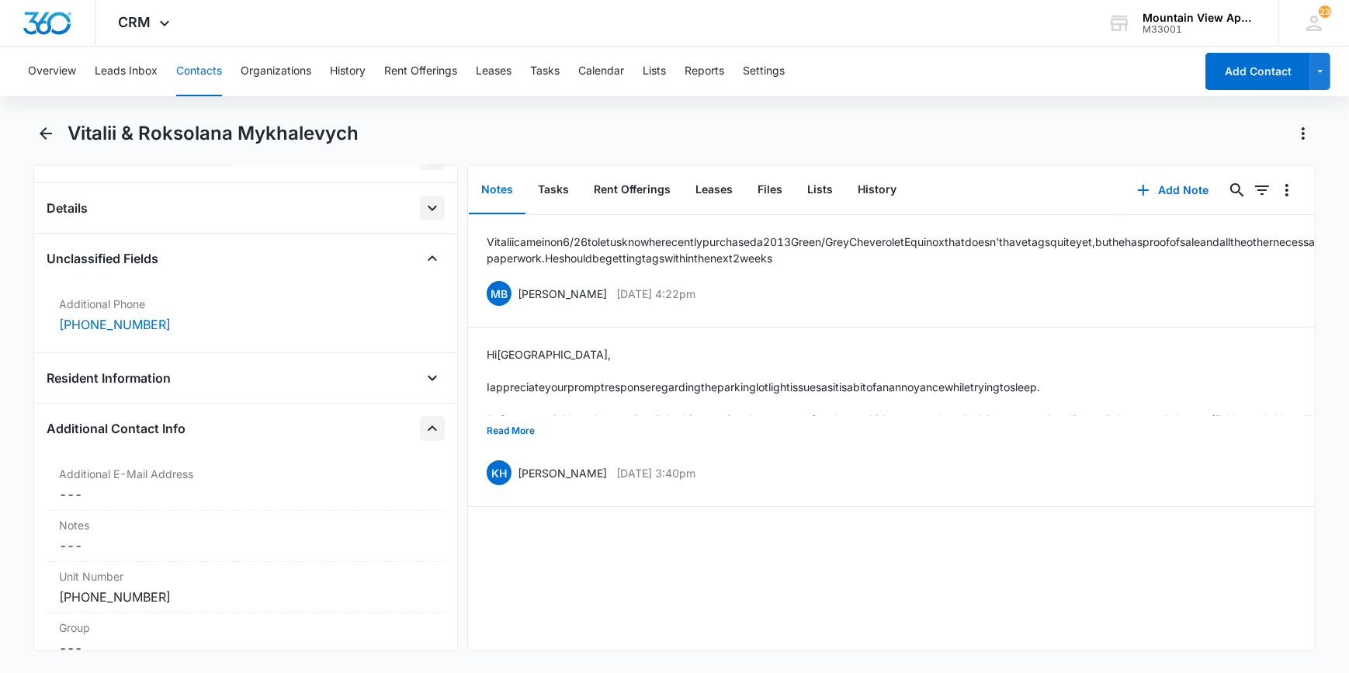
click at [423, 428] on icon "Close" at bounding box center [432, 428] width 19 height 19
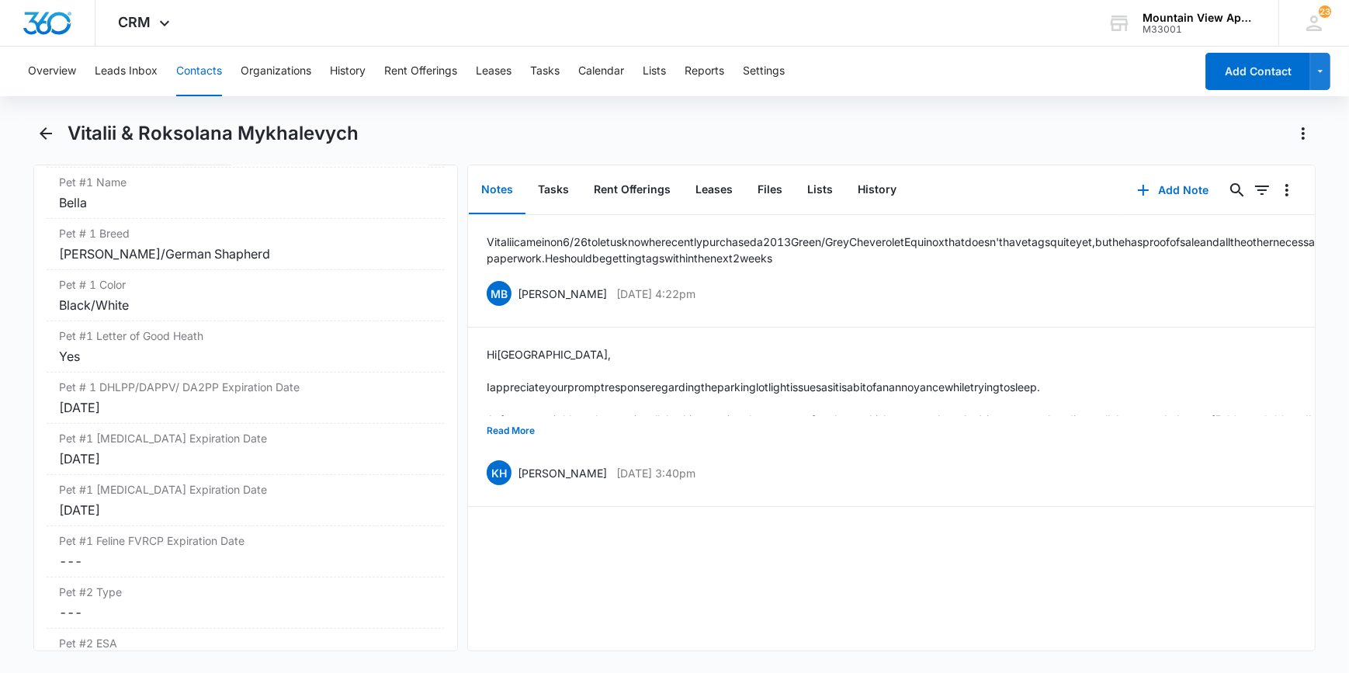
scroll to position [706, 0]
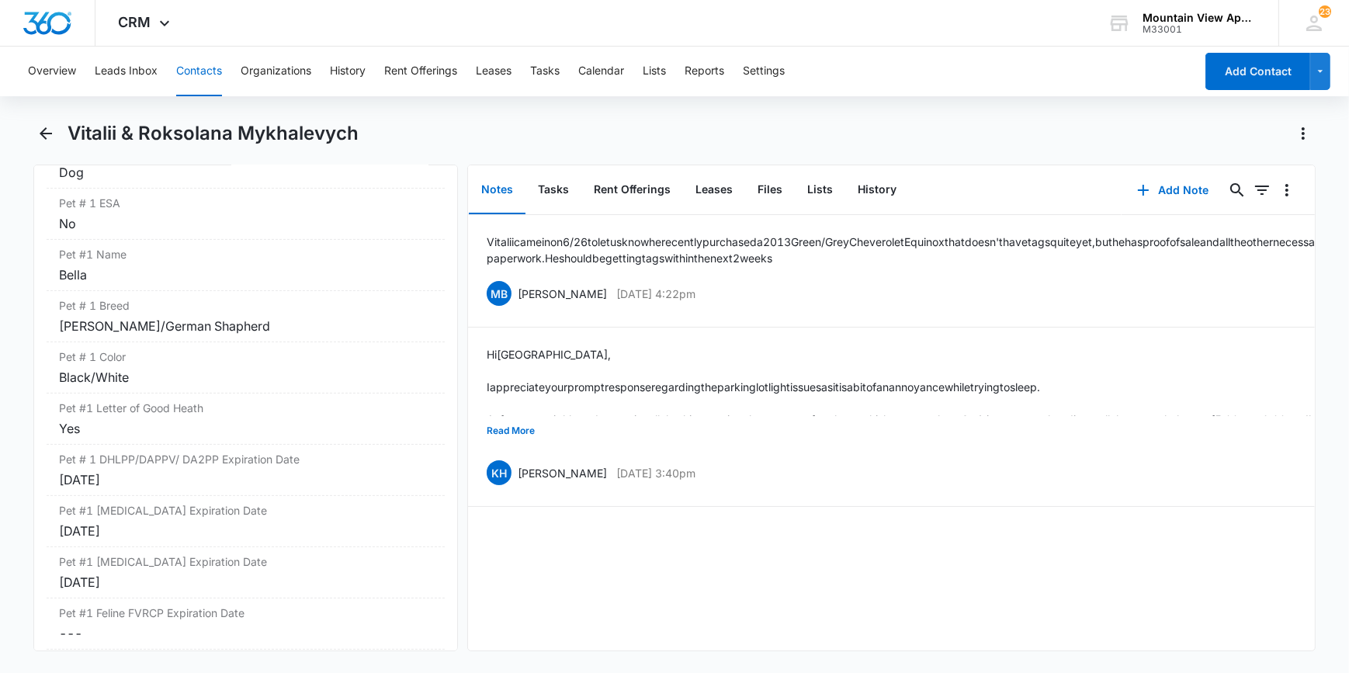
click at [200, 68] on button "Contacts" at bounding box center [199, 72] width 46 height 50
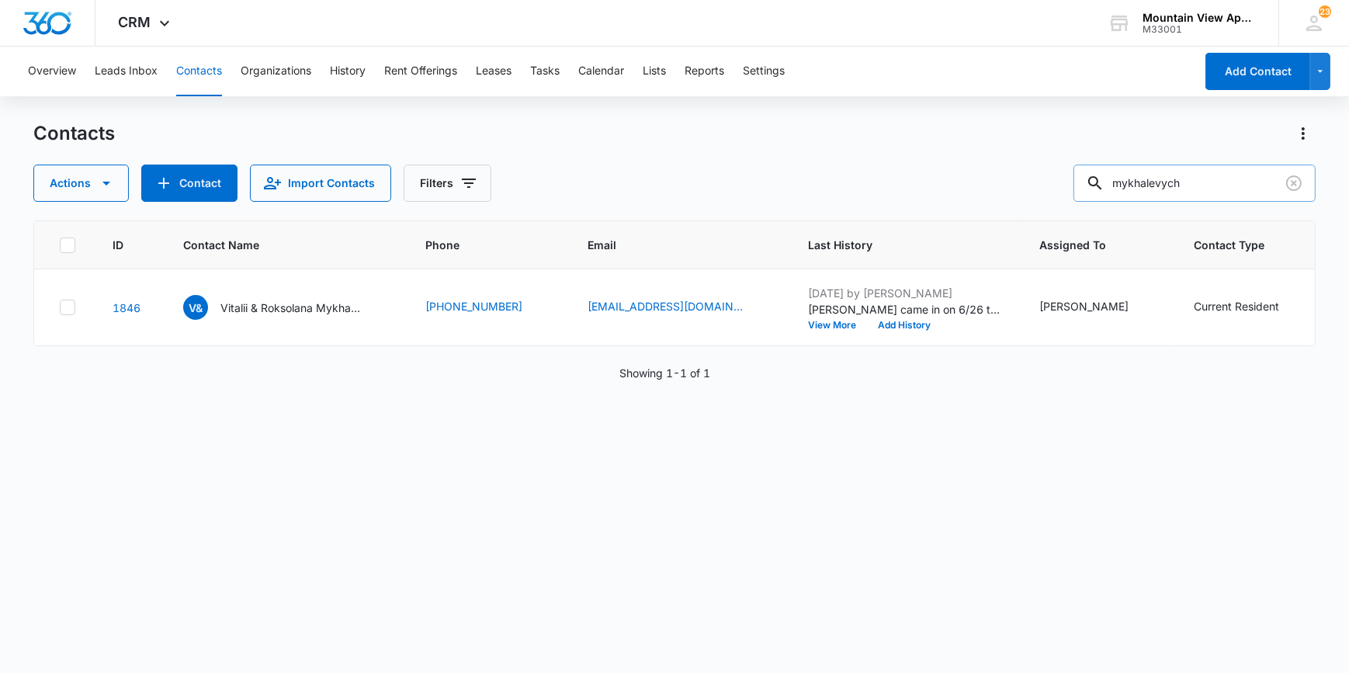
drag, startPoint x: 1219, startPoint y: 183, endPoint x: 1105, endPoint y: 186, distance: 114.1
click at [1105, 185] on div "mykhalevych" at bounding box center [1195, 183] width 242 height 37
type input "shurigar"
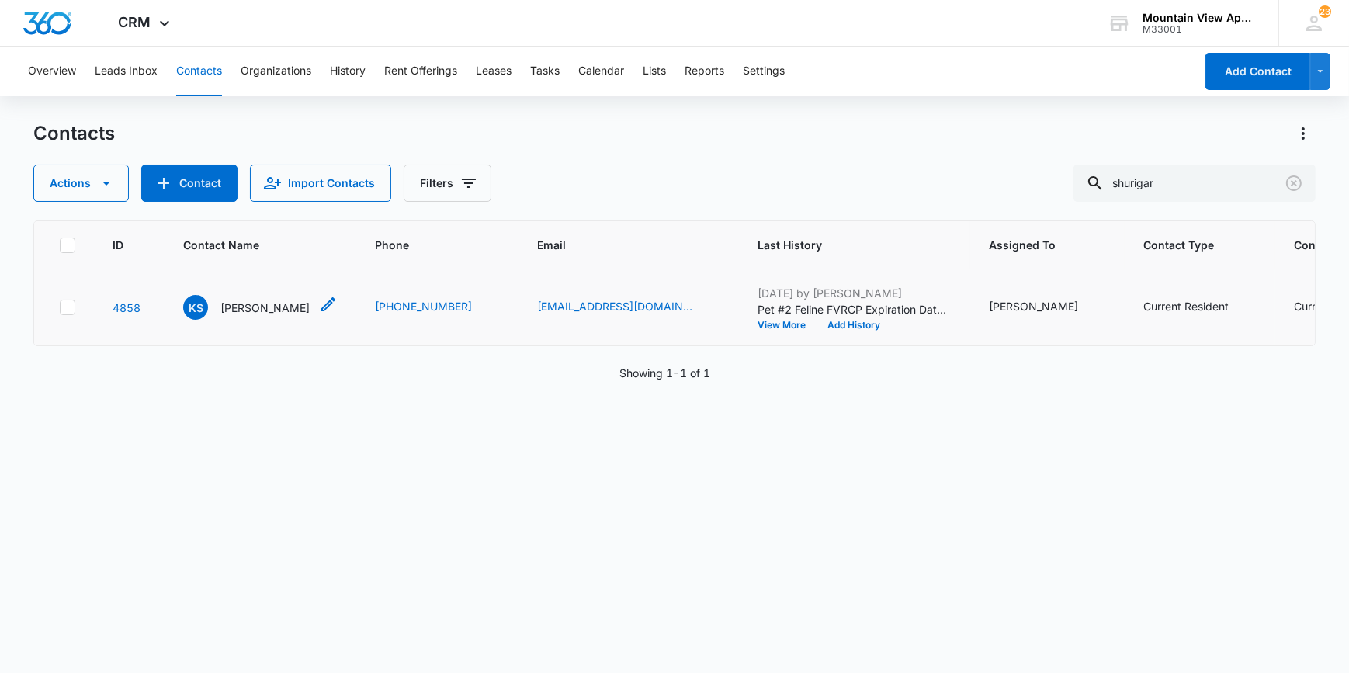
click at [250, 305] on p "Kylee Shurigar" at bounding box center [264, 308] width 89 height 16
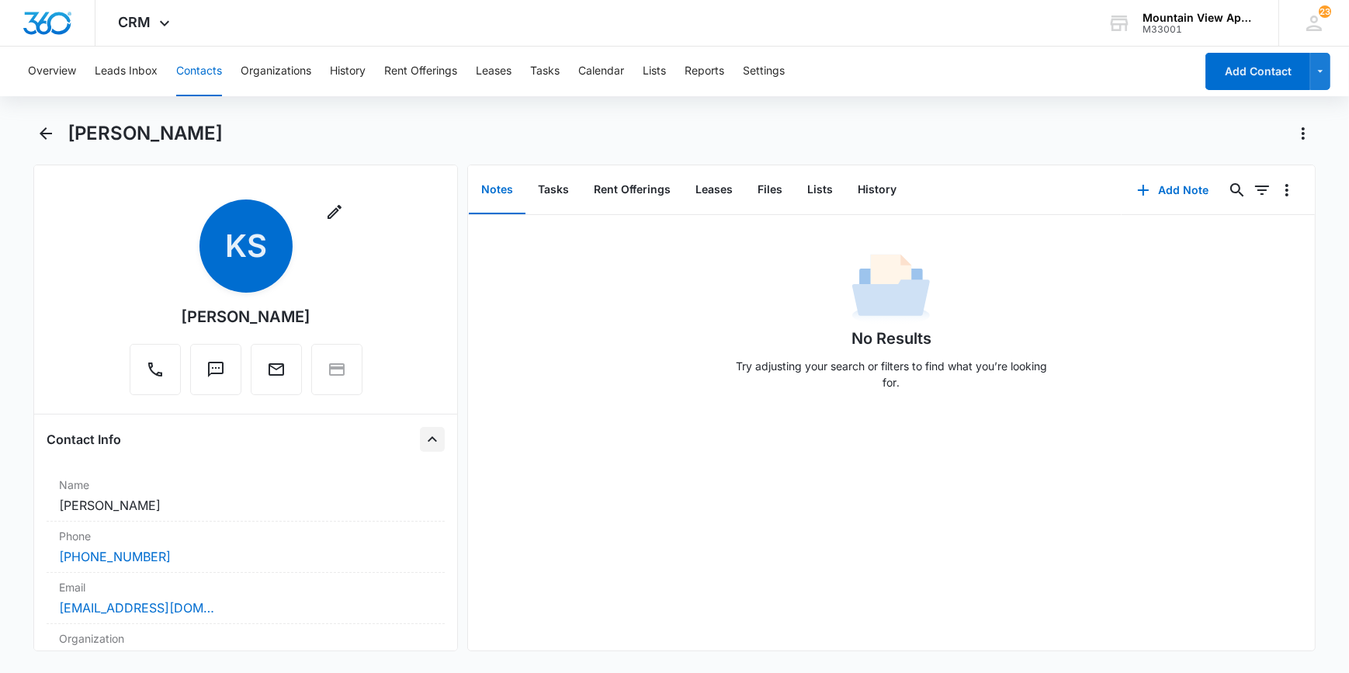
click at [423, 442] on icon "Close" at bounding box center [432, 439] width 19 height 19
click at [426, 486] on icon "Close" at bounding box center [432, 490] width 19 height 19
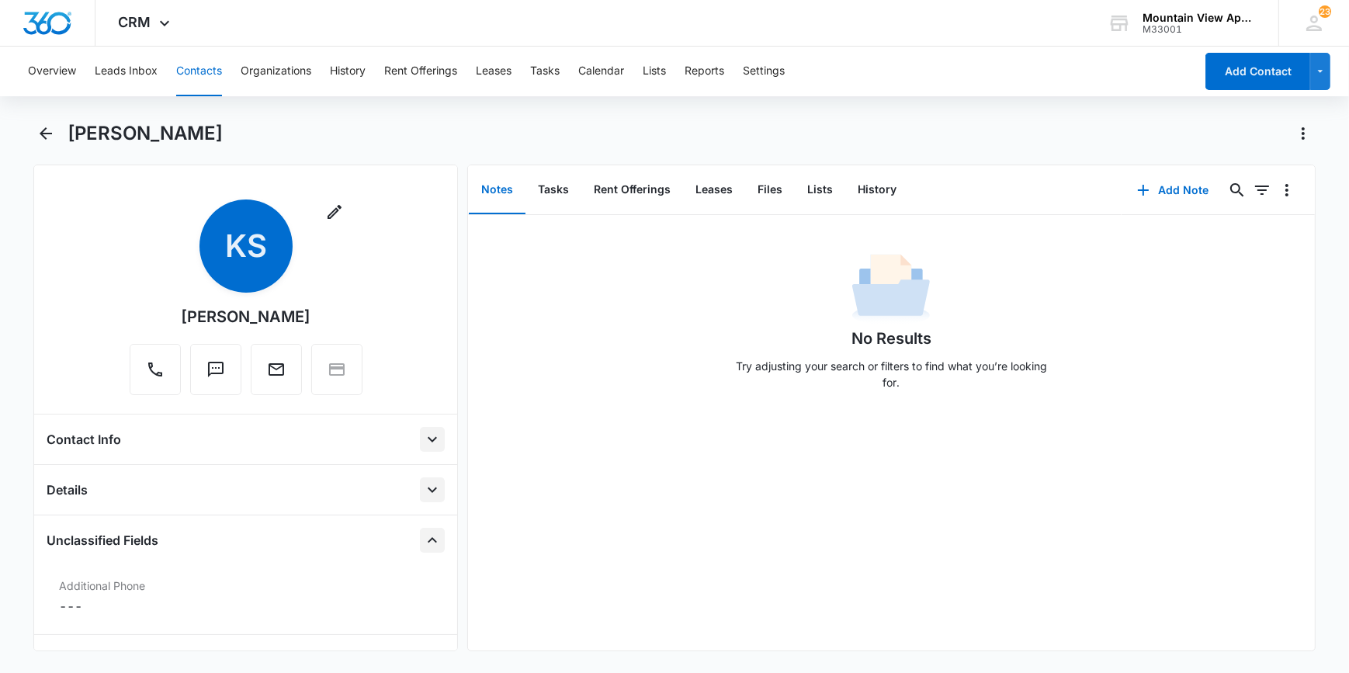
click at [423, 540] on icon "Close" at bounding box center [432, 540] width 19 height 19
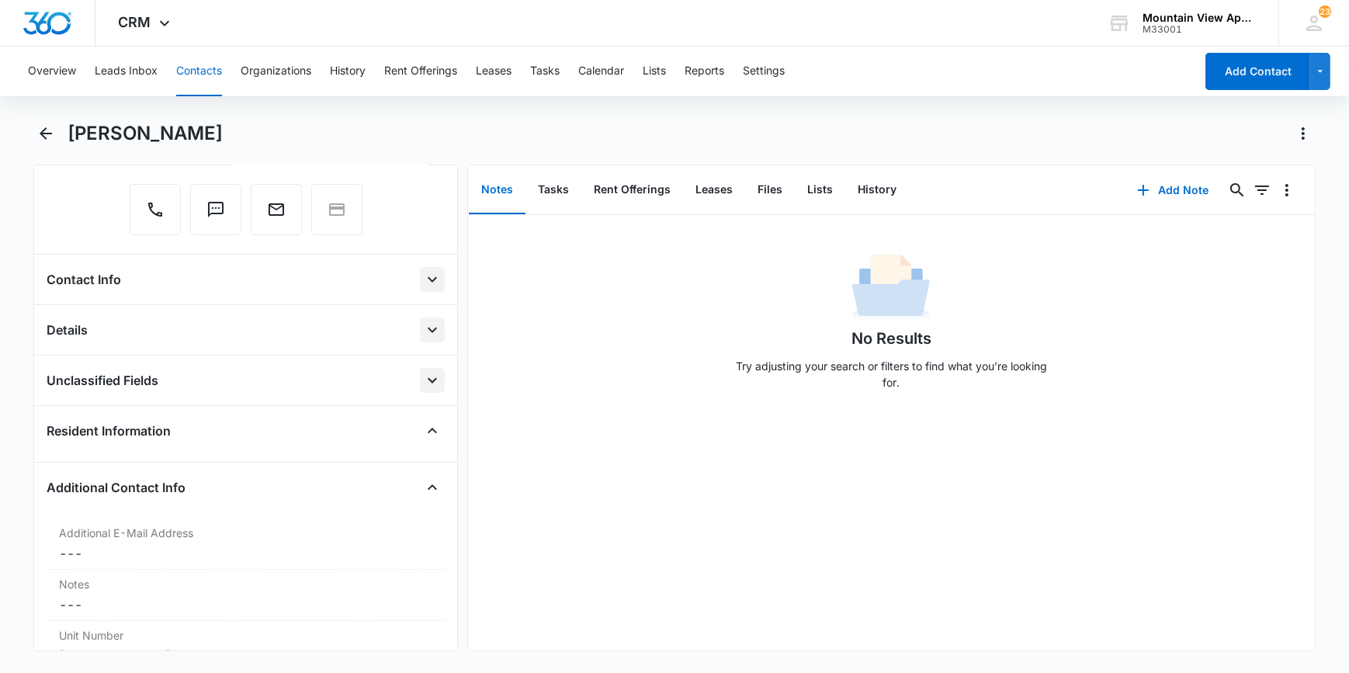
scroll to position [211, 0]
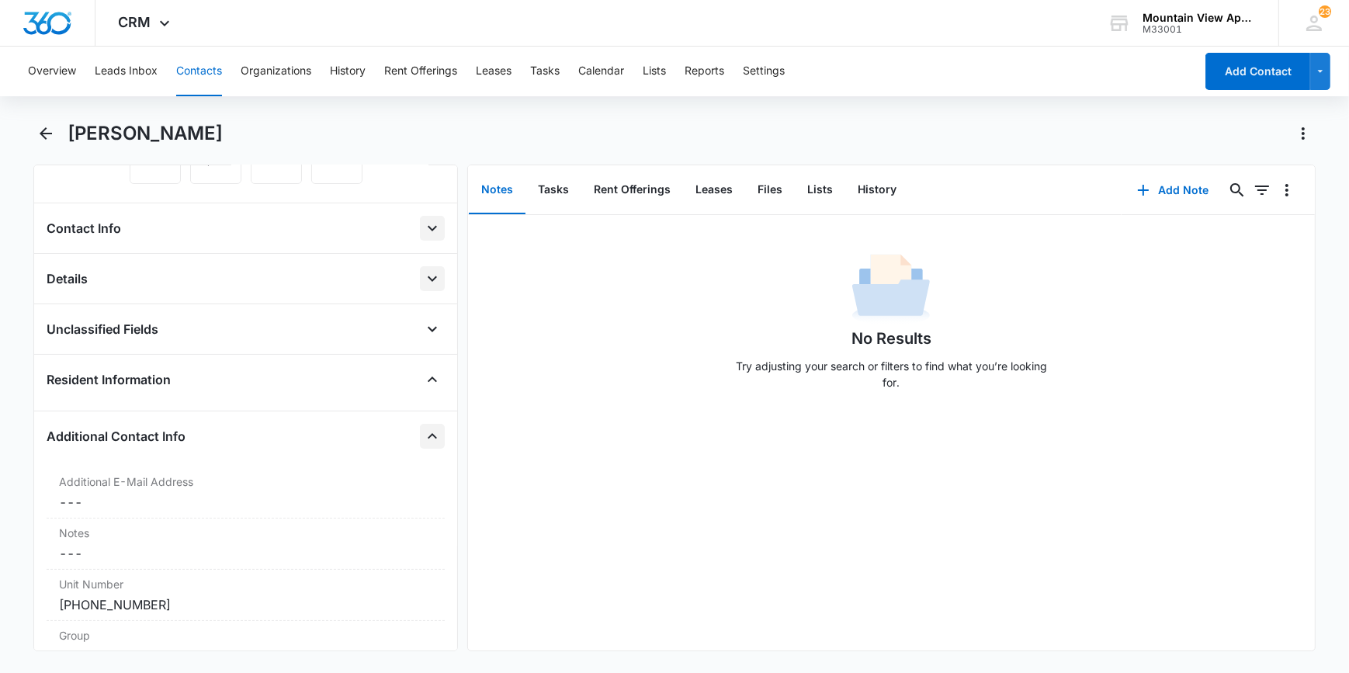
click at [423, 432] on icon "Close" at bounding box center [432, 436] width 19 height 19
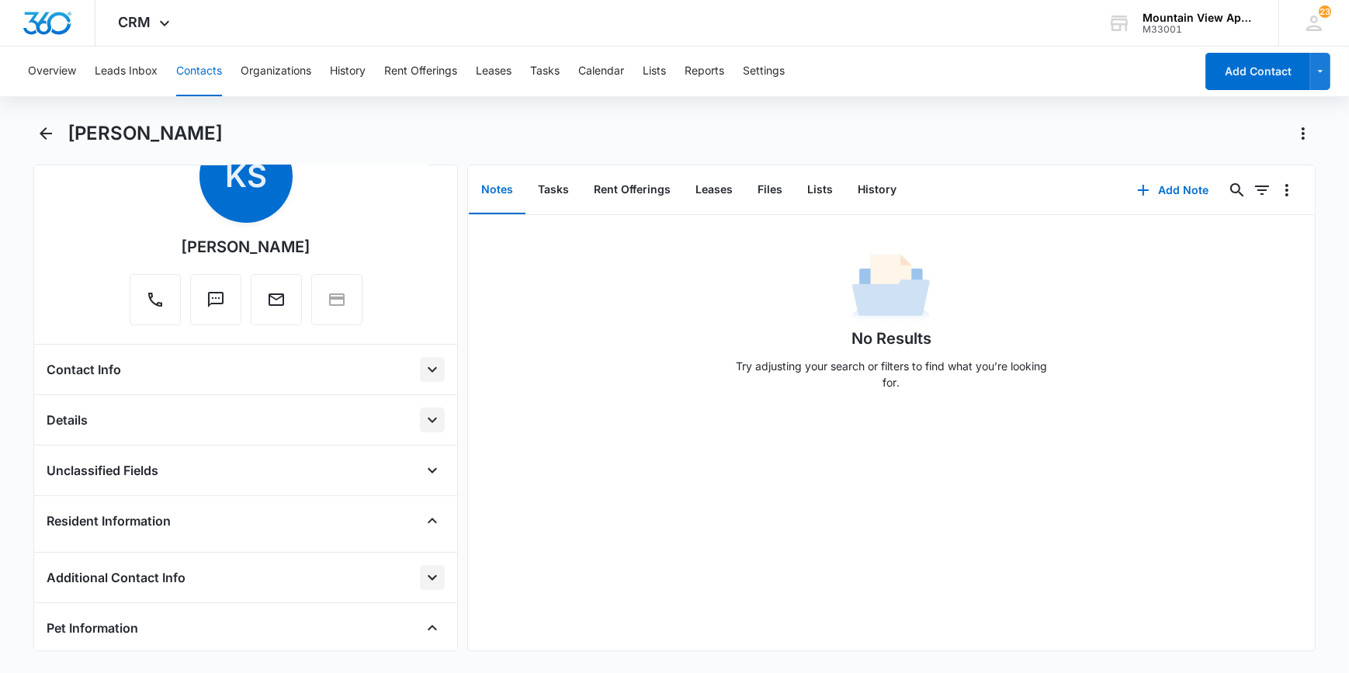
scroll to position [0, 0]
